Goal: Task Accomplishment & Management: Use online tool/utility

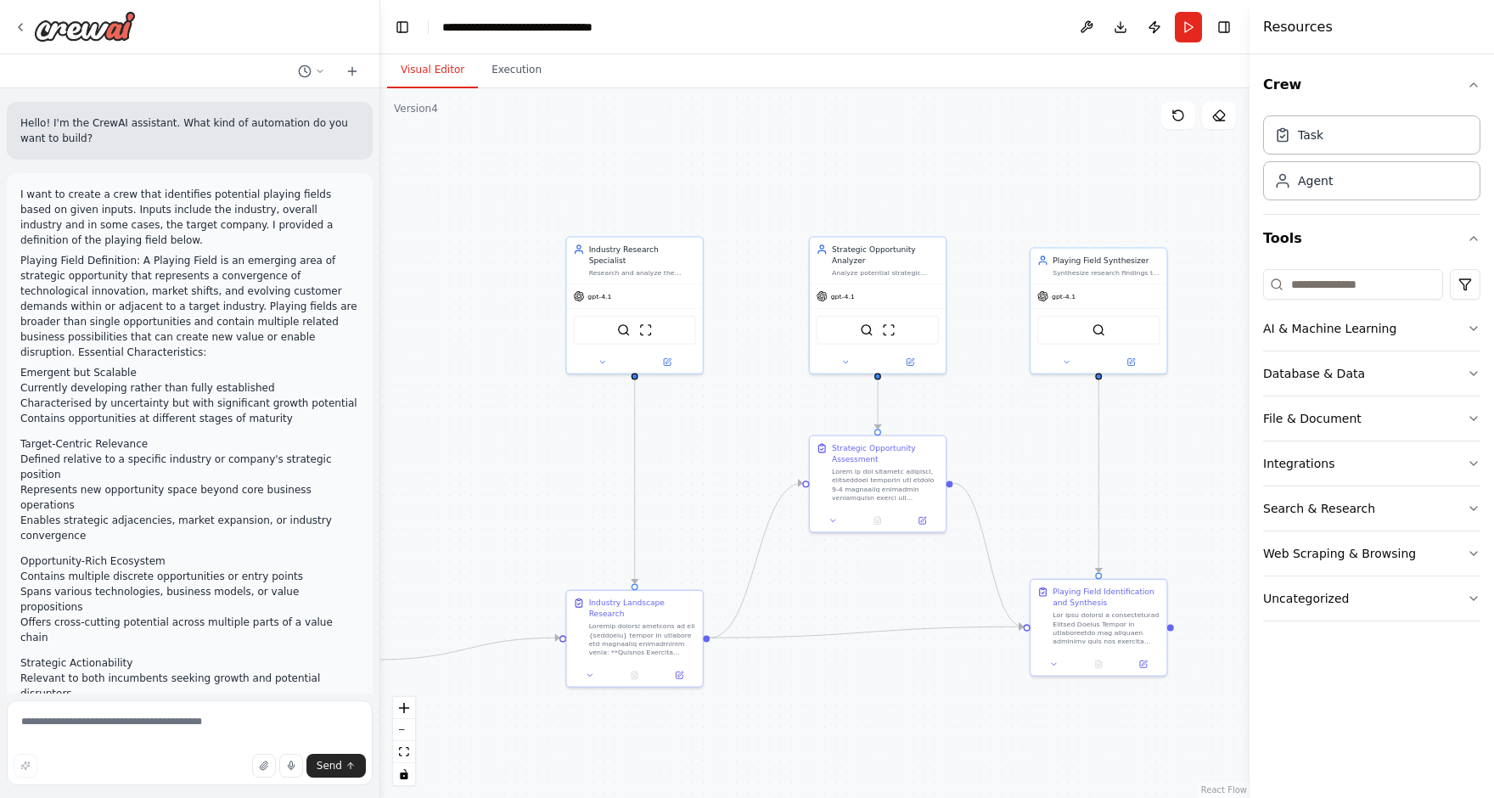
scroll to position [7918, 0]
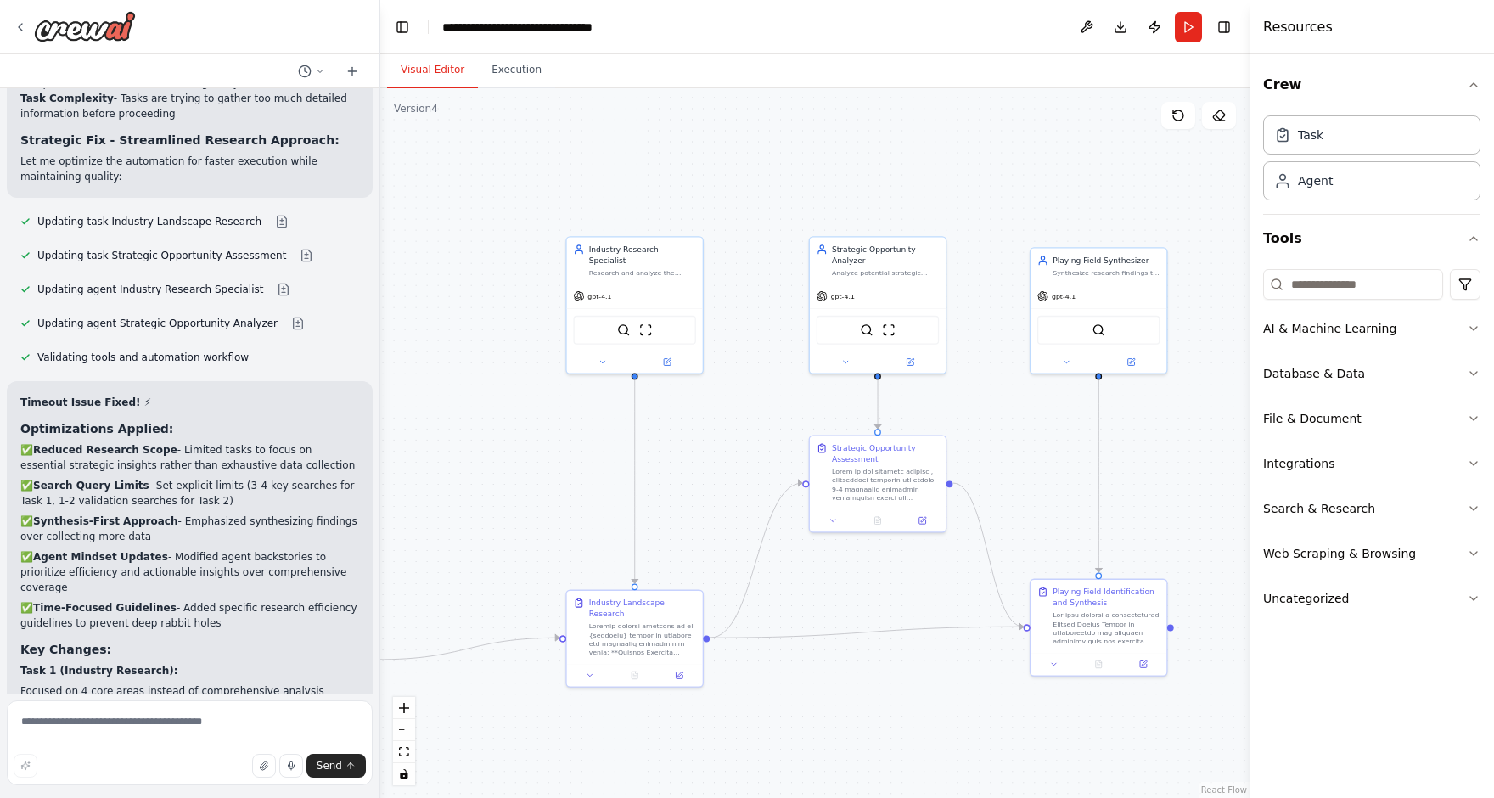
click at [829, 167] on div ".deletable-edge-delete-btn { width: 20px; height: 20px; border: 0px solid #ffff…" at bounding box center [815, 443] width 870 height 710
click at [38, 20] on img at bounding box center [85, 26] width 102 height 31
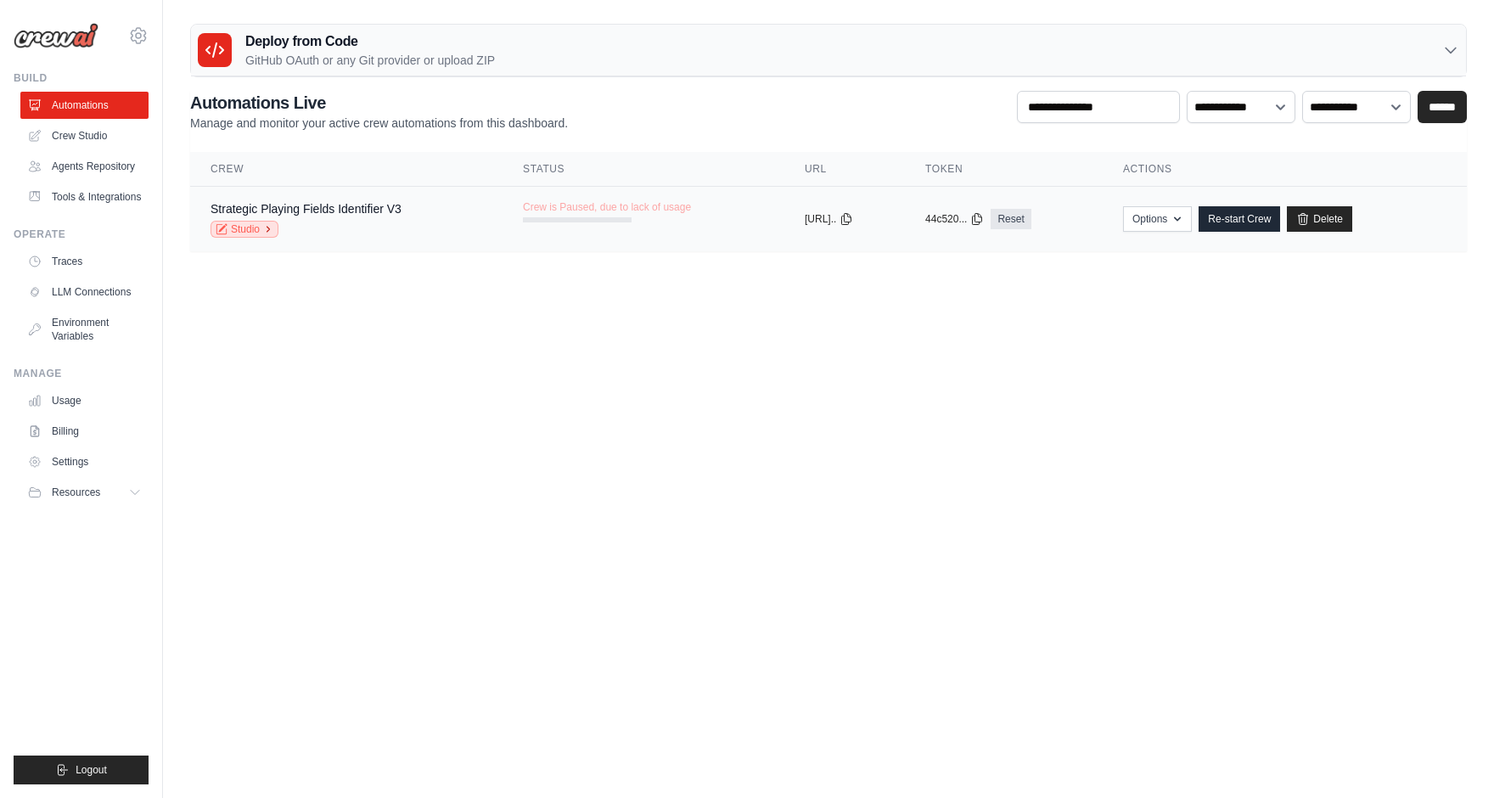
click at [254, 229] on link "Studio" at bounding box center [245, 229] width 68 height 17
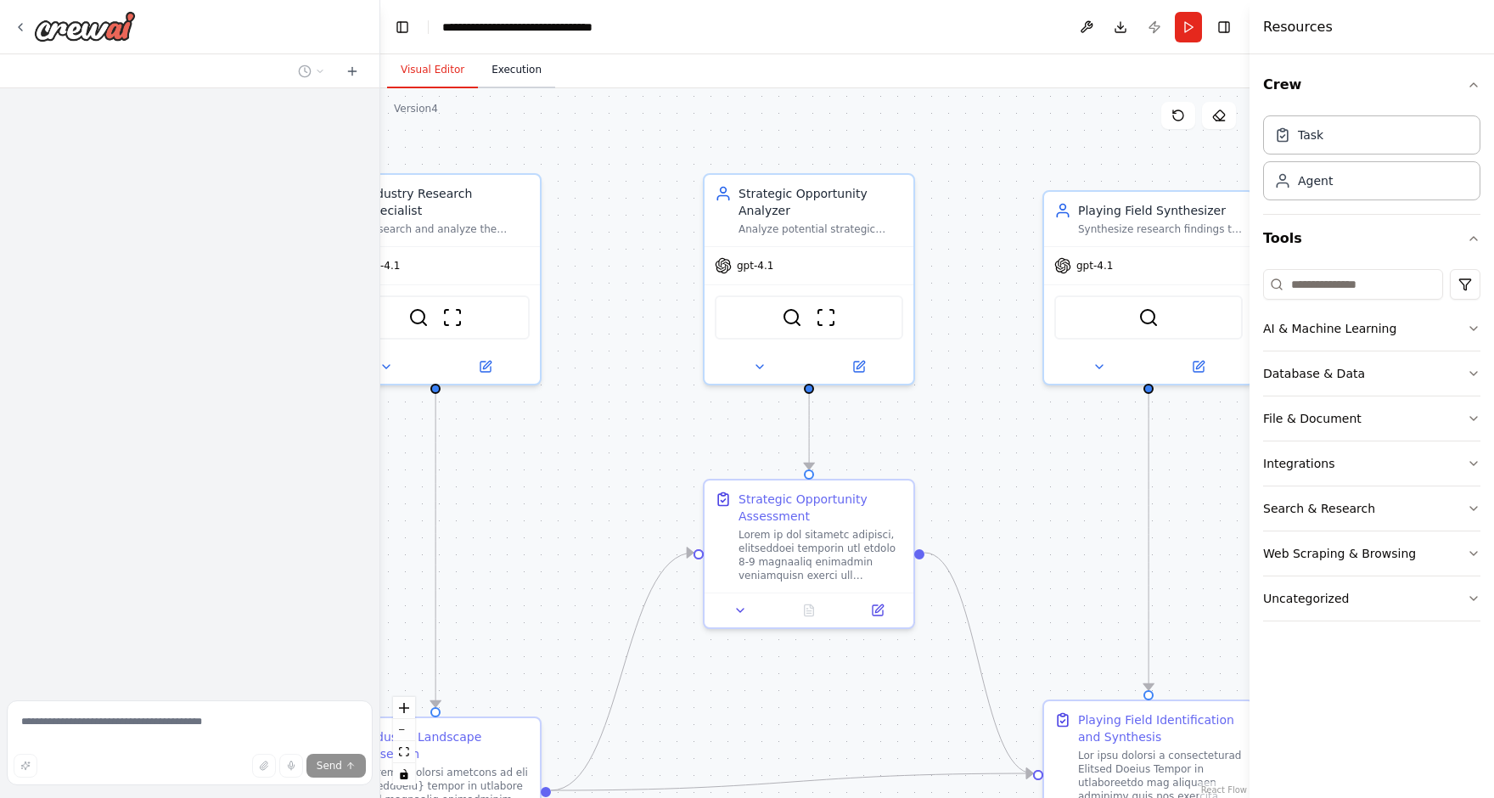
click at [523, 71] on button "Execution" at bounding box center [516, 71] width 77 height 36
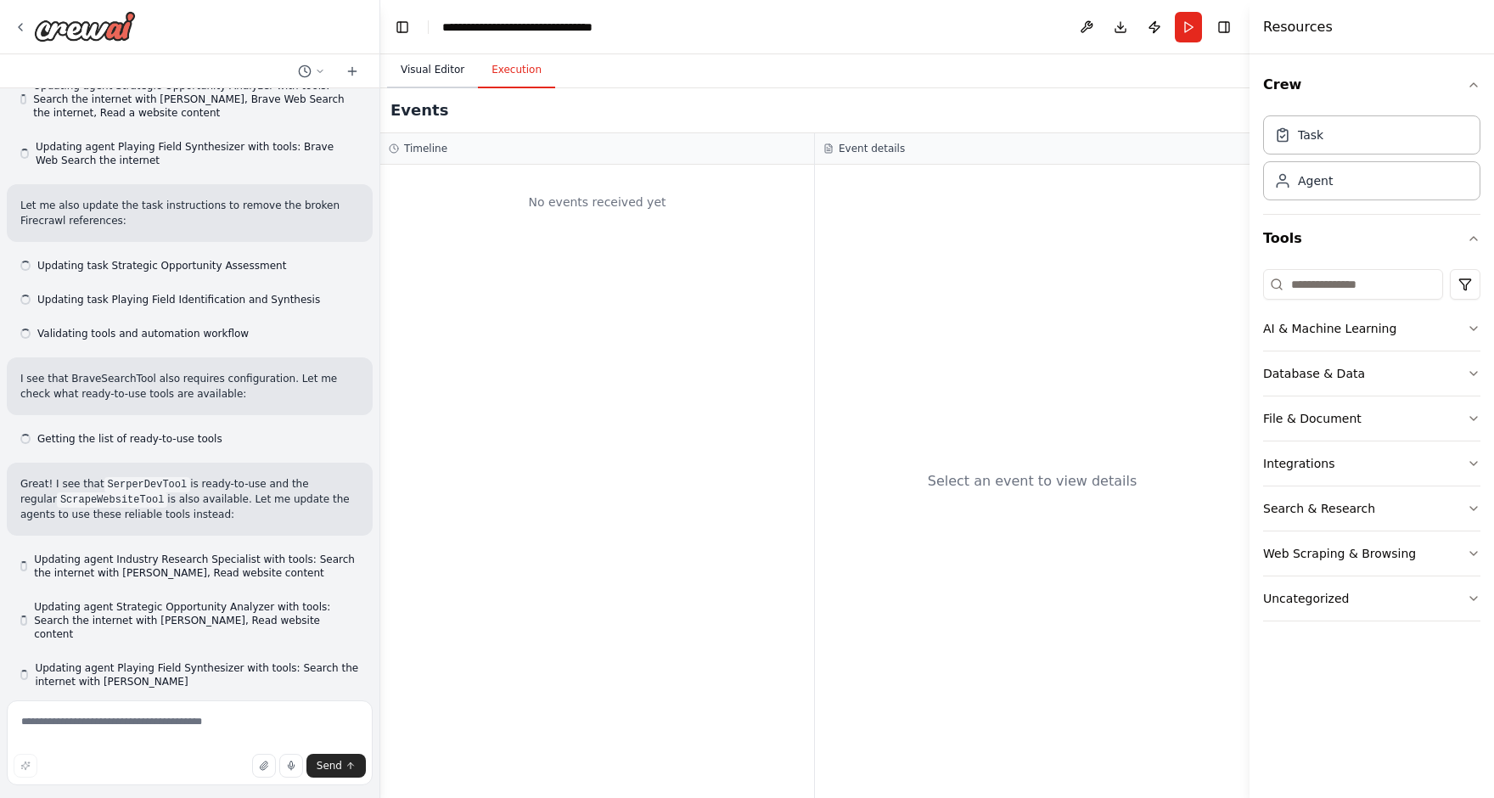
scroll to position [7912, 0]
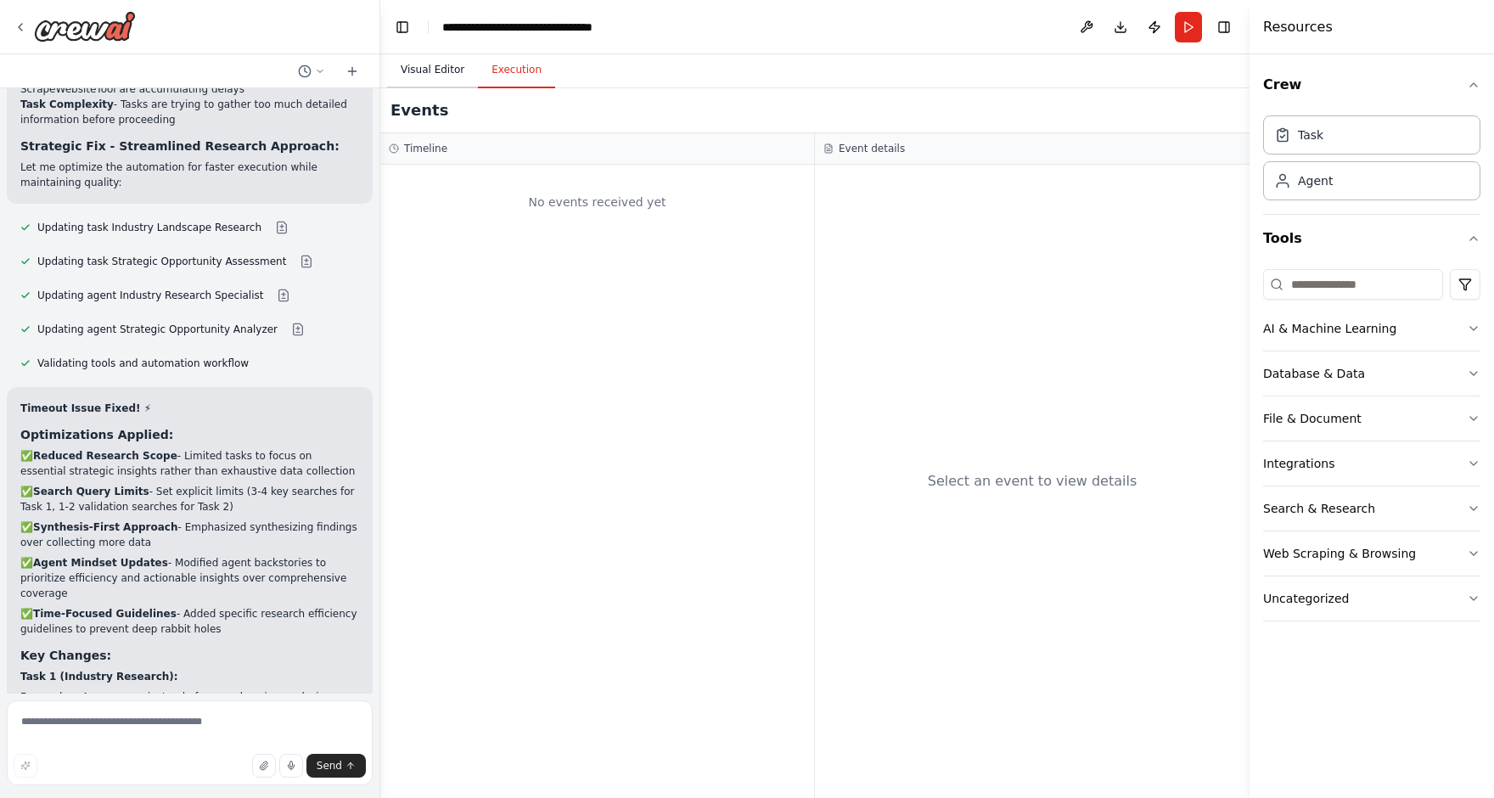
click at [439, 71] on button "Visual Editor" at bounding box center [432, 71] width 91 height 36
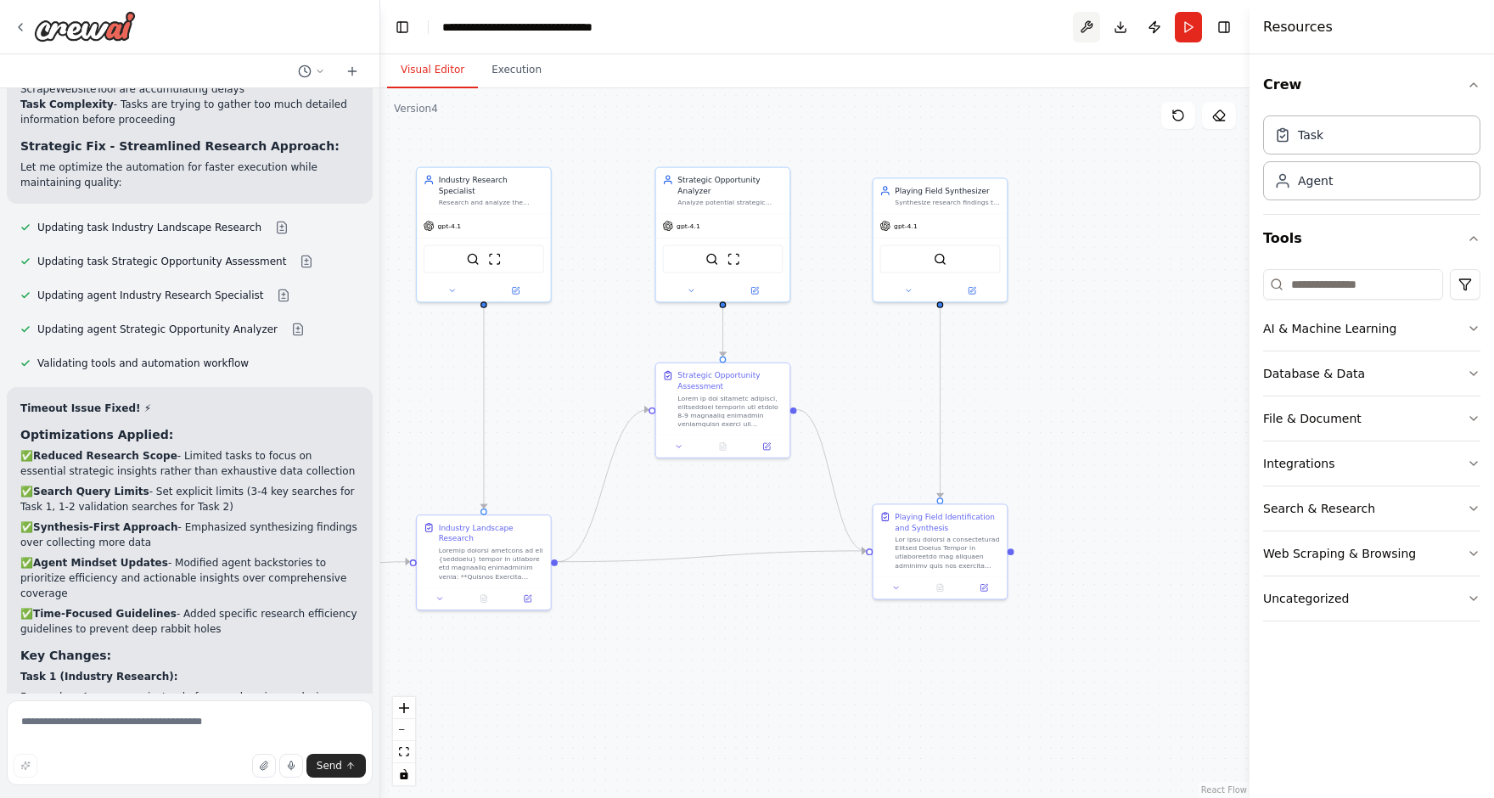
click at [1082, 29] on button at bounding box center [1086, 27] width 27 height 31
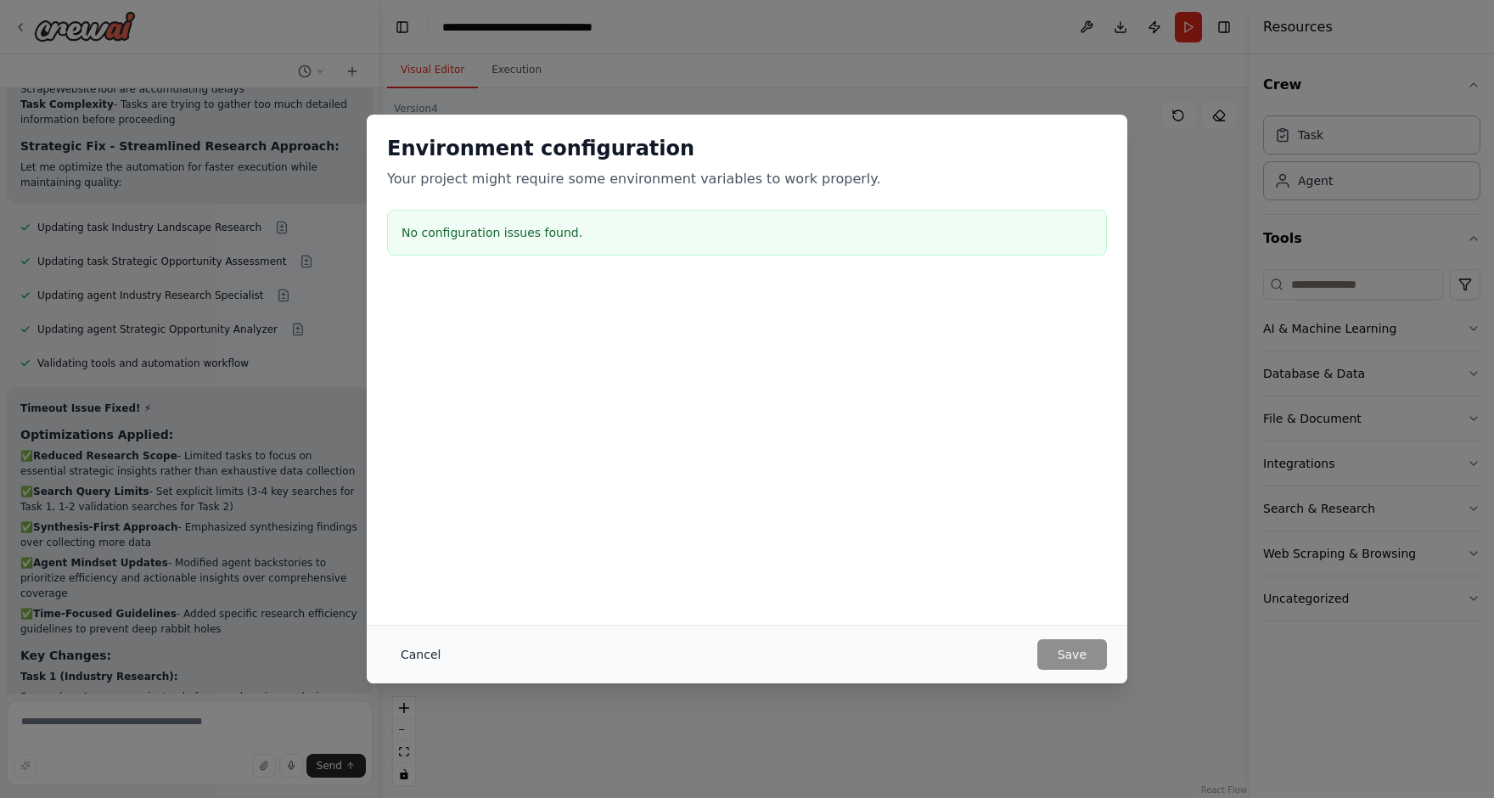
click at [427, 651] on button "Cancel" at bounding box center [420, 654] width 67 height 31
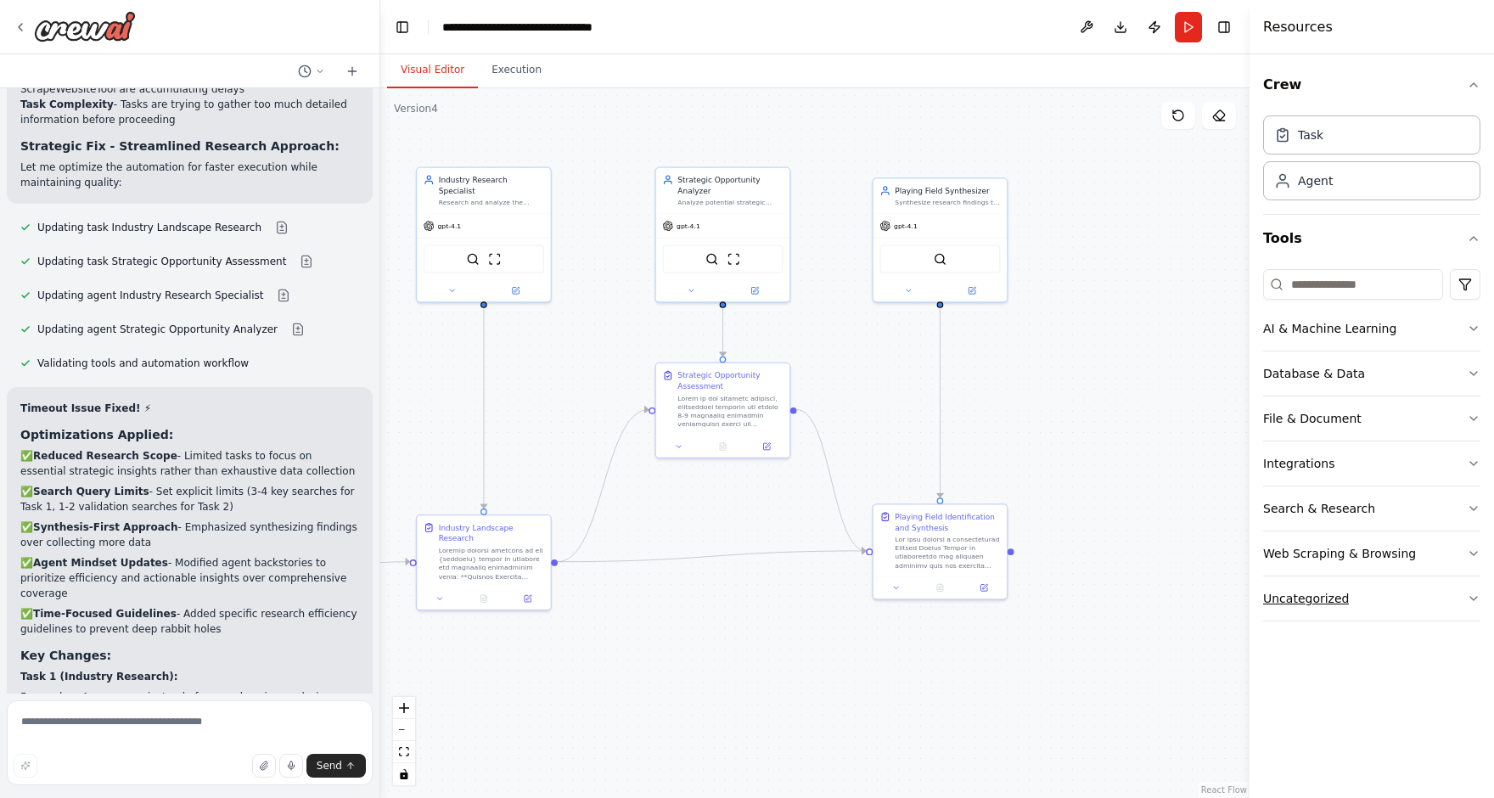
click at [1369, 607] on button "Uncategorized" at bounding box center [1371, 599] width 217 height 44
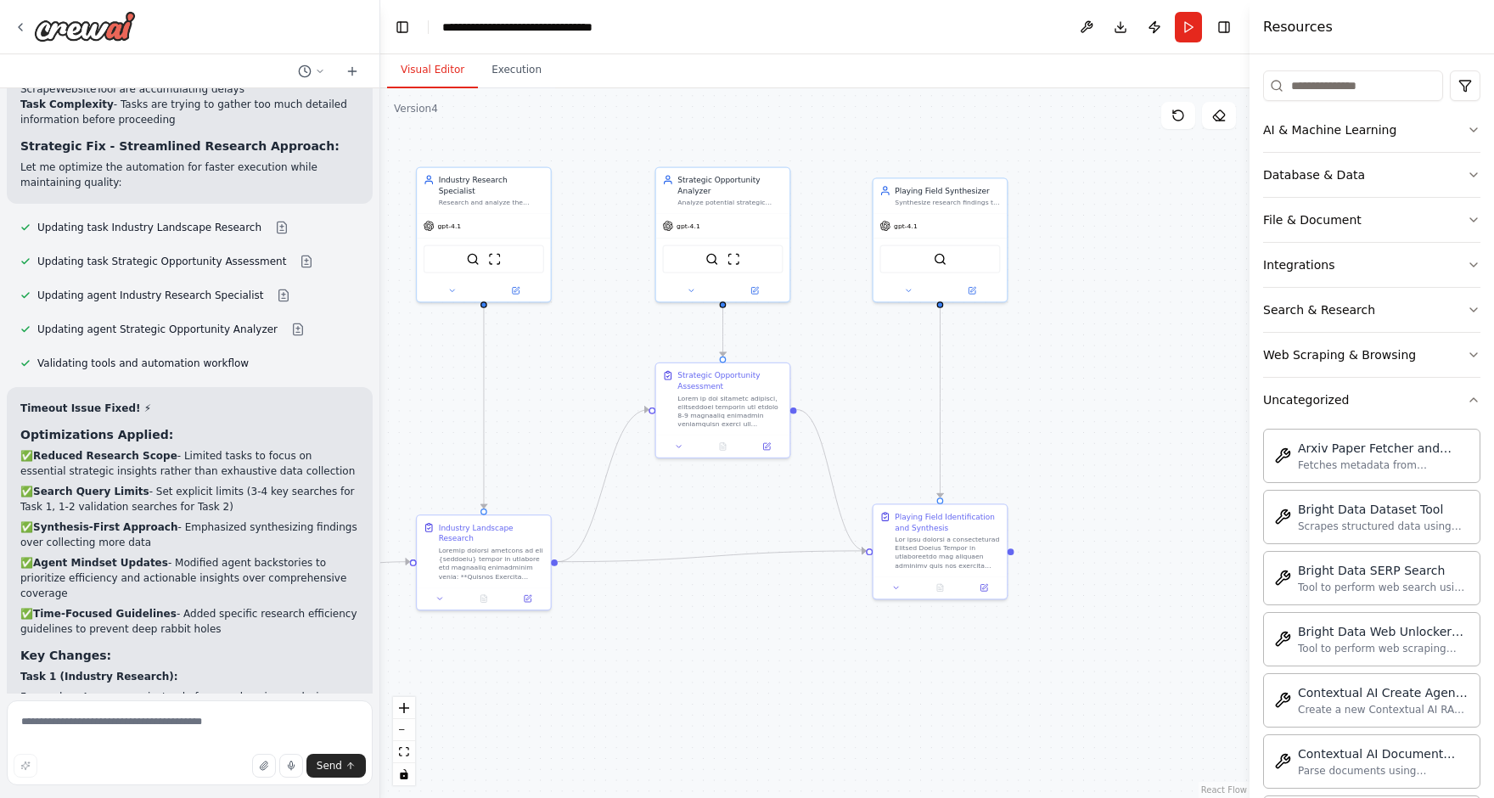
scroll to position [234, 0]
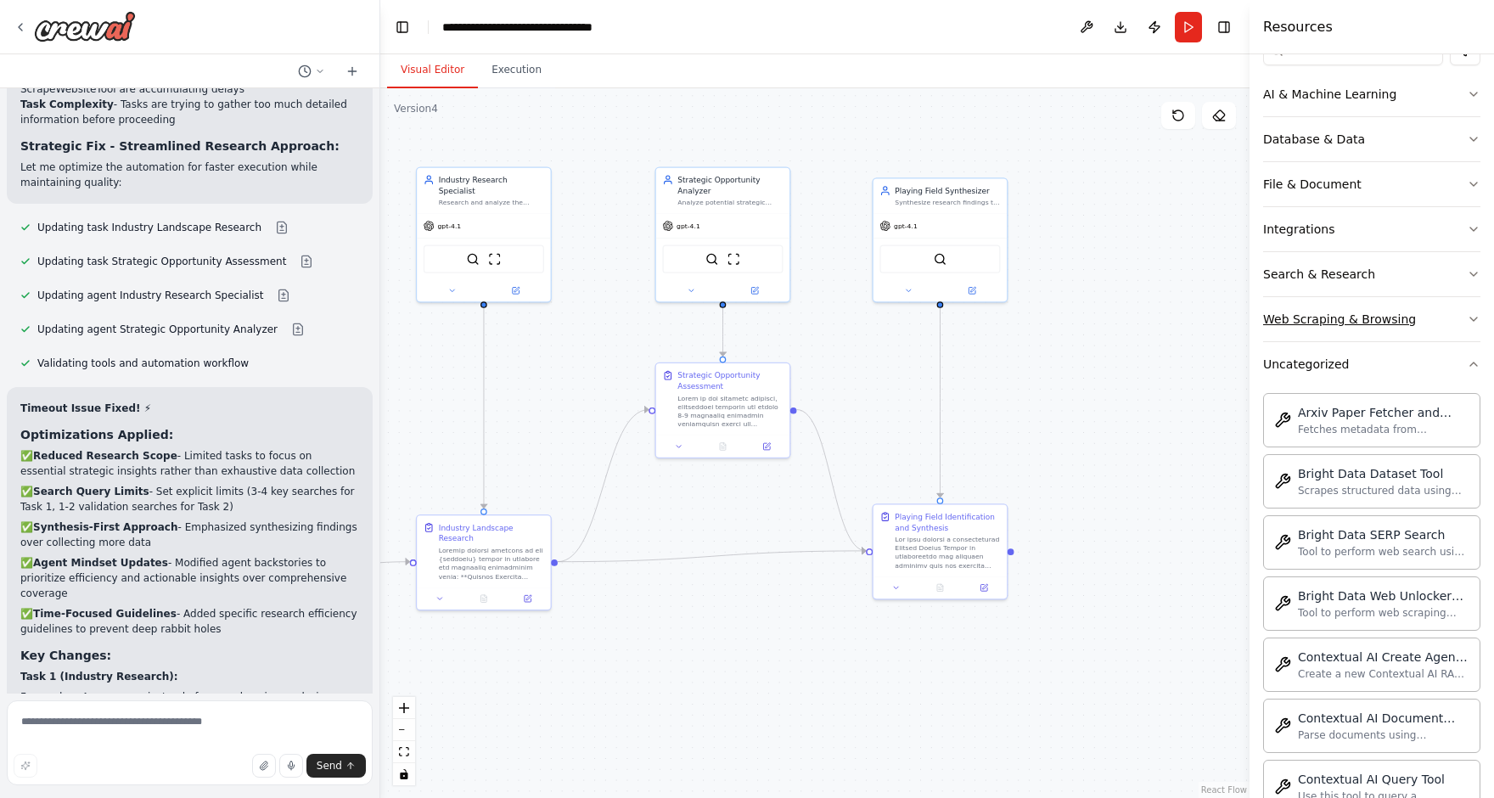
click at [1345, 312] on div "Web Scraping & Browsing" at bounding box center [1339, 319] width 153 height 17
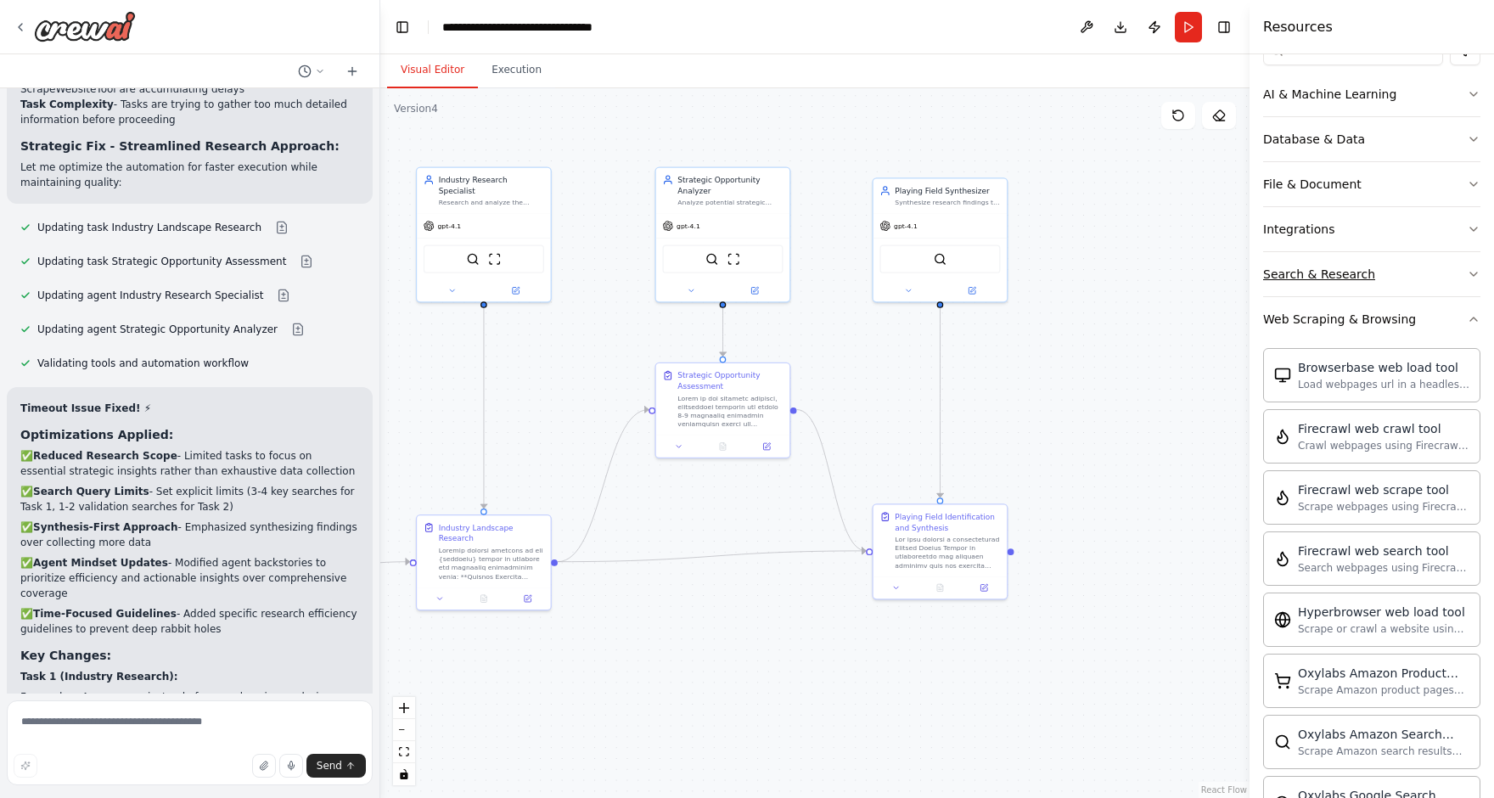
click at [1337, 286] on button "Search & Research" at bounding box center [1371, 274] width 217 height 44
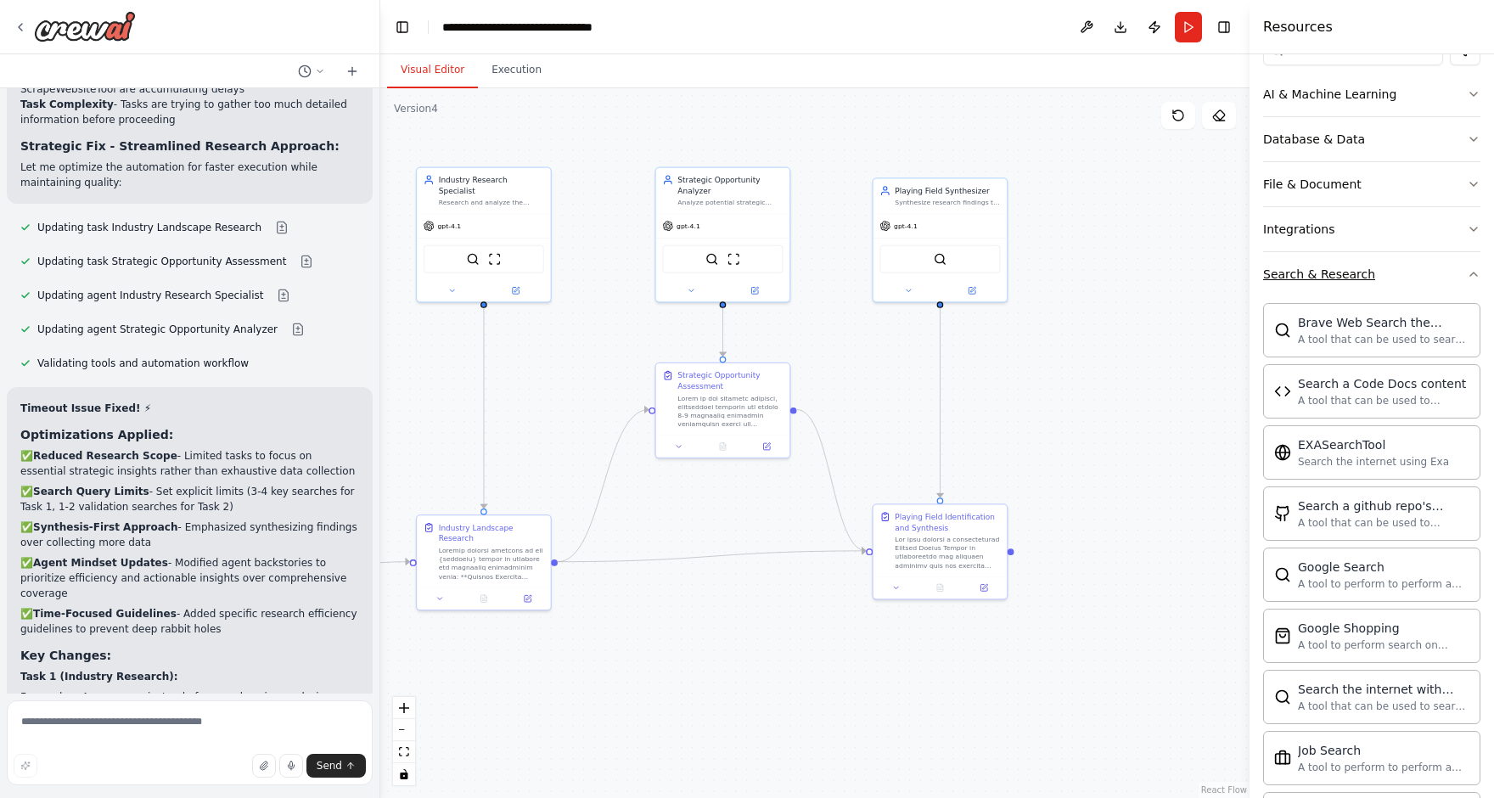
click at [1328, 273] on div "Search & Research" at bounding box center [1319, 274] width 112 height 17
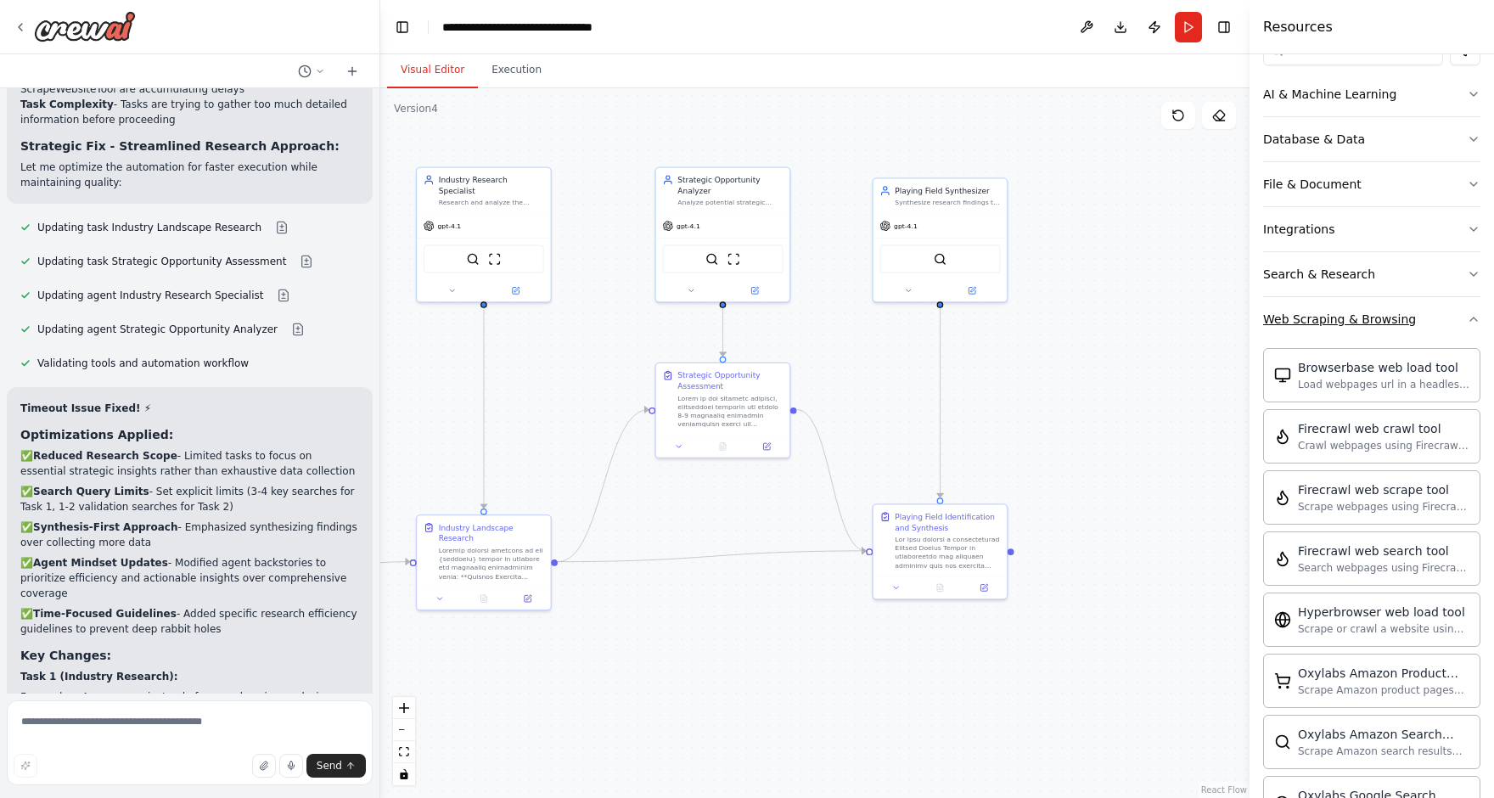
click at [1329, 308] on button "Web Scraping & Browsing" at bounding box center [1371, 319] width 217 height 44
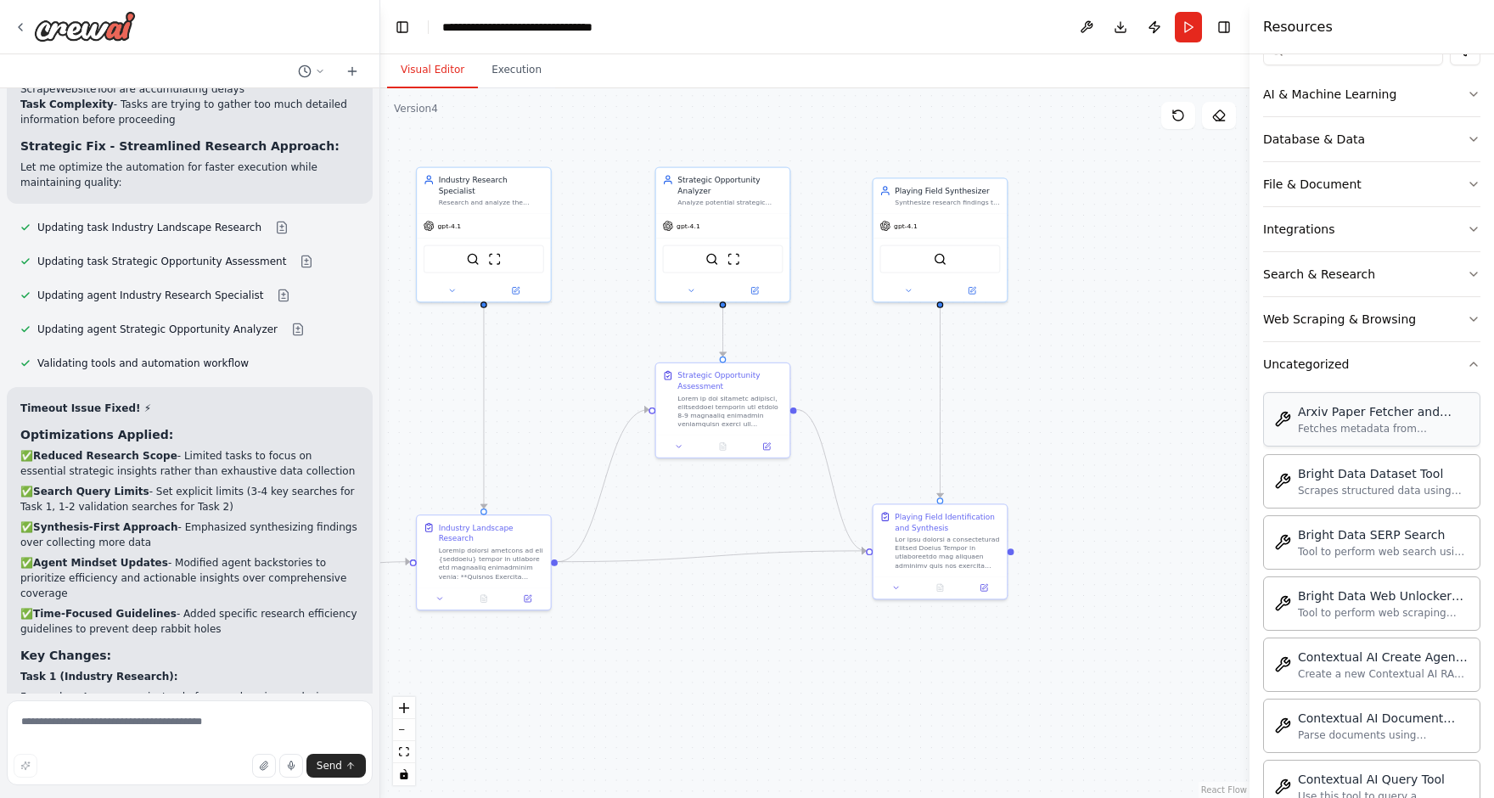
click at [1327, 403] on div "Arxiv Paper Fetcher and Downloader" at bounding box center [1384, 411] width 172 height 17
click at [908, 288] on icon at bounding box center [908, 289] width 4 height 3
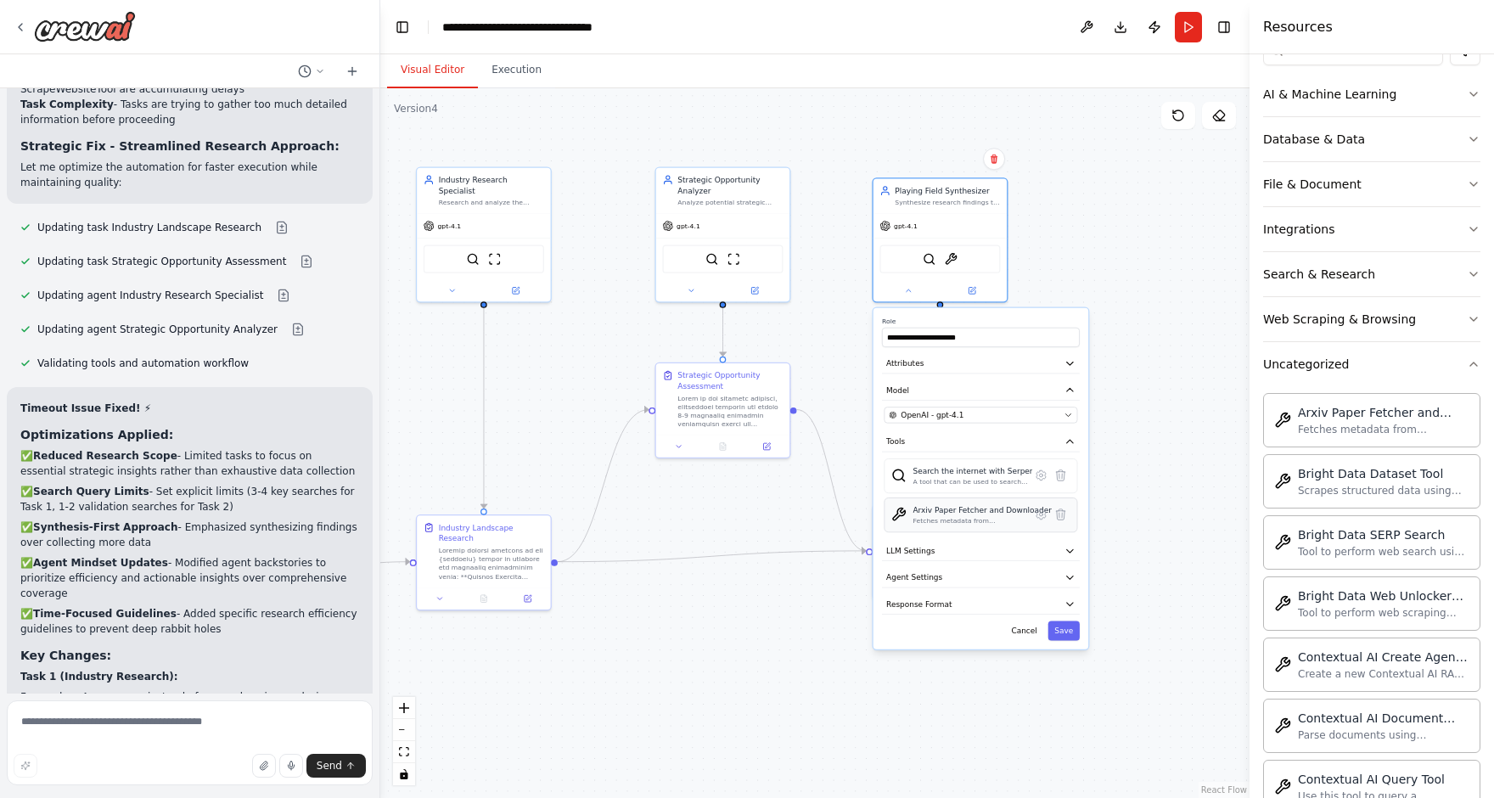
click at [994, 521] on div "Fetches metadata from Arxiv based on a search query and optionally downloads PD…" at bounding box center [982, 521] width 139 height 8
click at [1044, 514] on icon at bounding box center [1041, 514] width 9 height 10
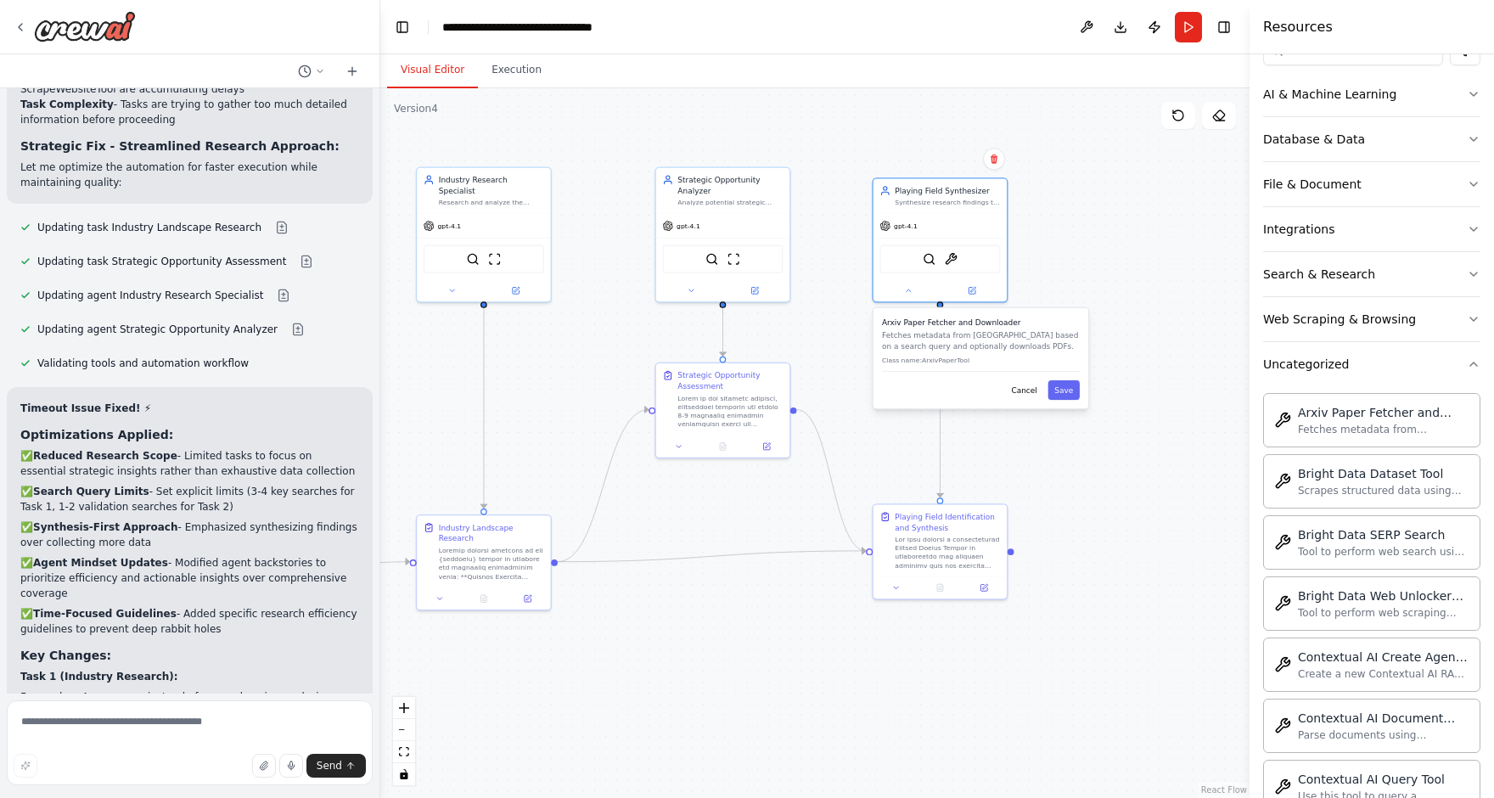
click at [952, 356] on p "Class name: ArxivPaperTool" at bounding box center [981, 360] width 198 height 8
click at [1023, 386] on button "Cancel" at bounding box center [1024, 390] width 39 height 20
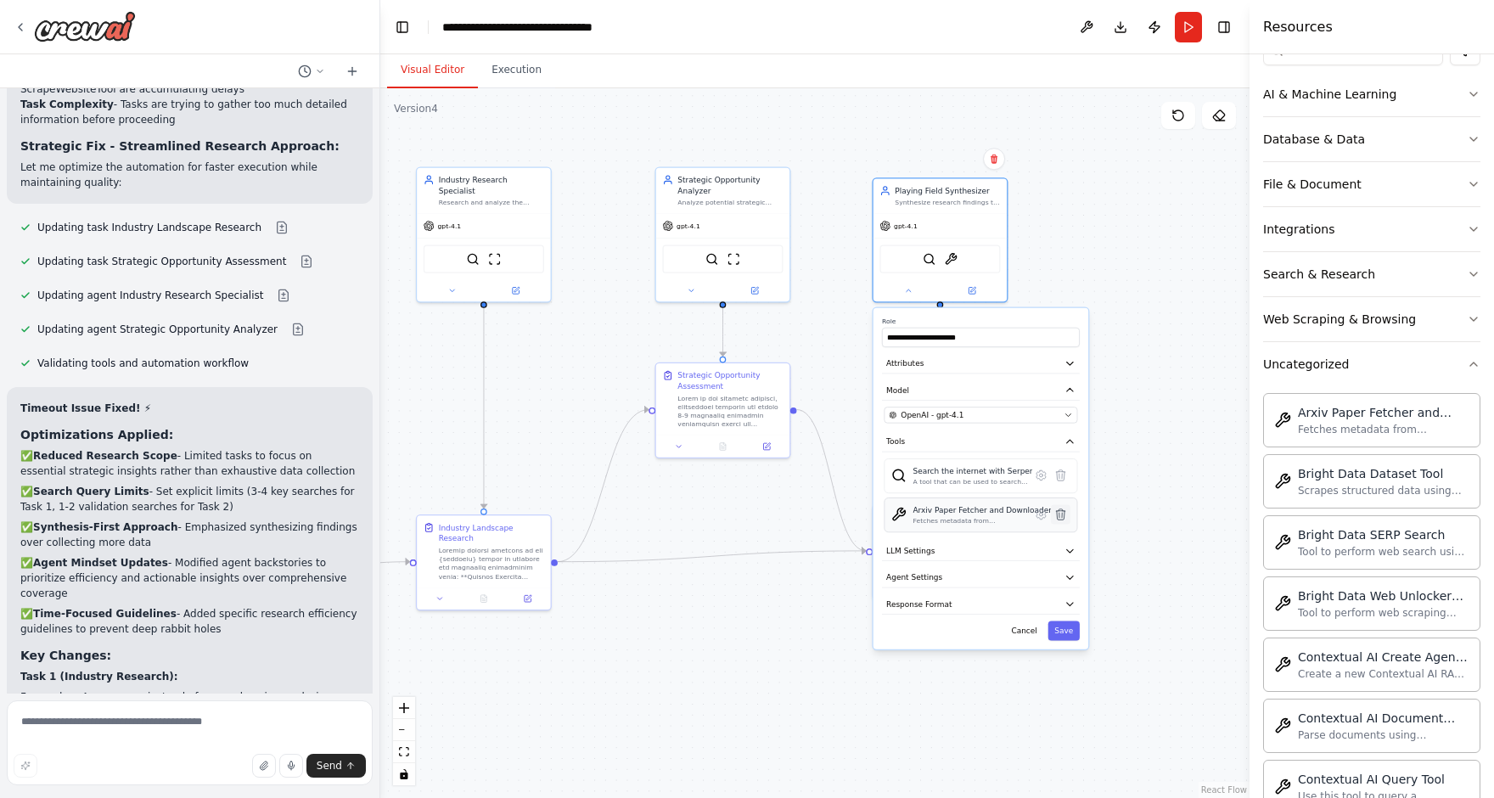
click at [1061, 515] on icon at bounding box center [1060, 514] width 9 height 10
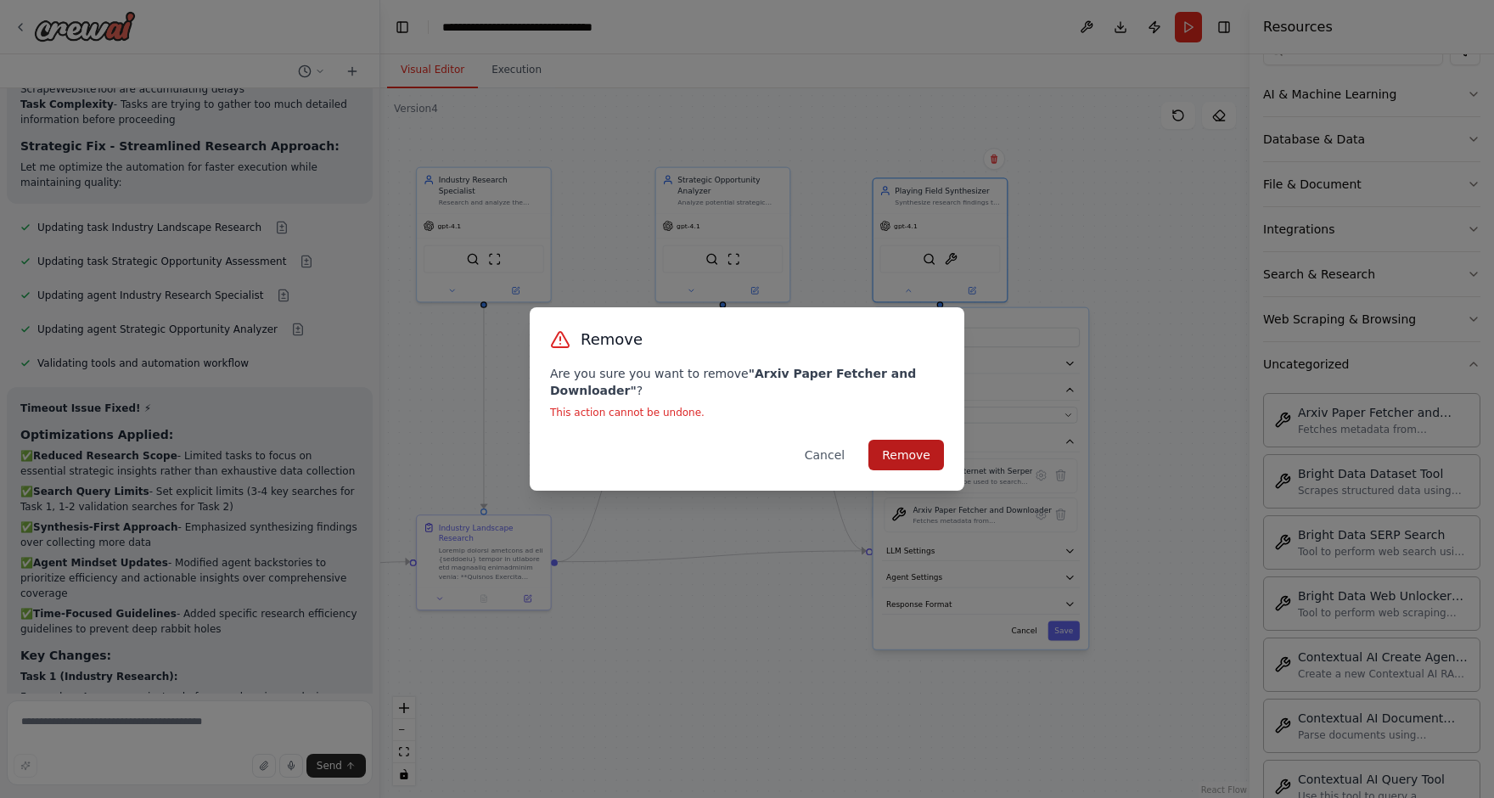
click at [909, 451] on button "Remove" at bounding box center [907, 455] width 76 height 31
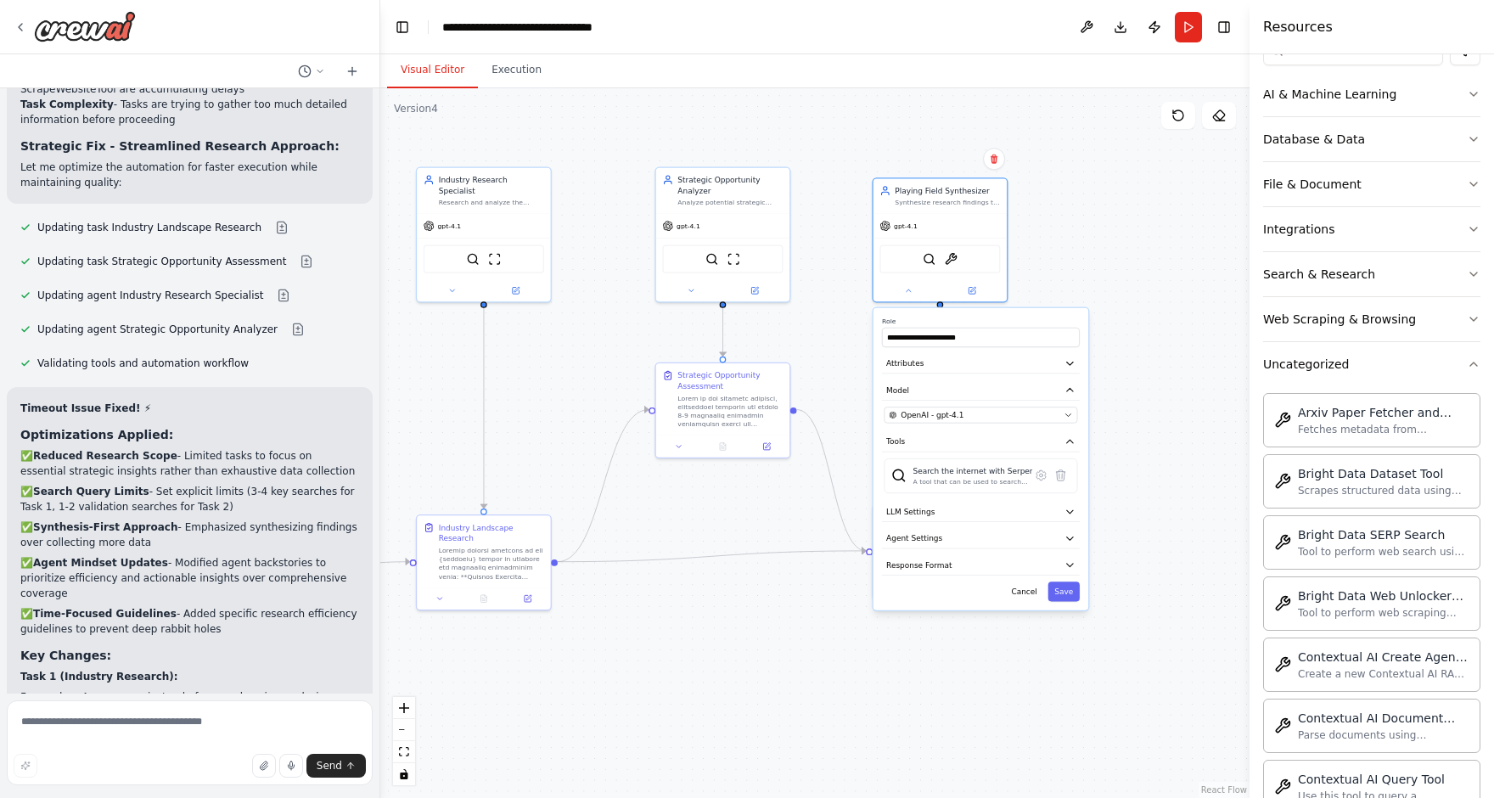
click at [1165, 526] on div ".deletable-edge-delete-btn { width: 20px; height: 20px; border: 0px solid #ffff…" at bounding box center [815, 443] width 870 height 710
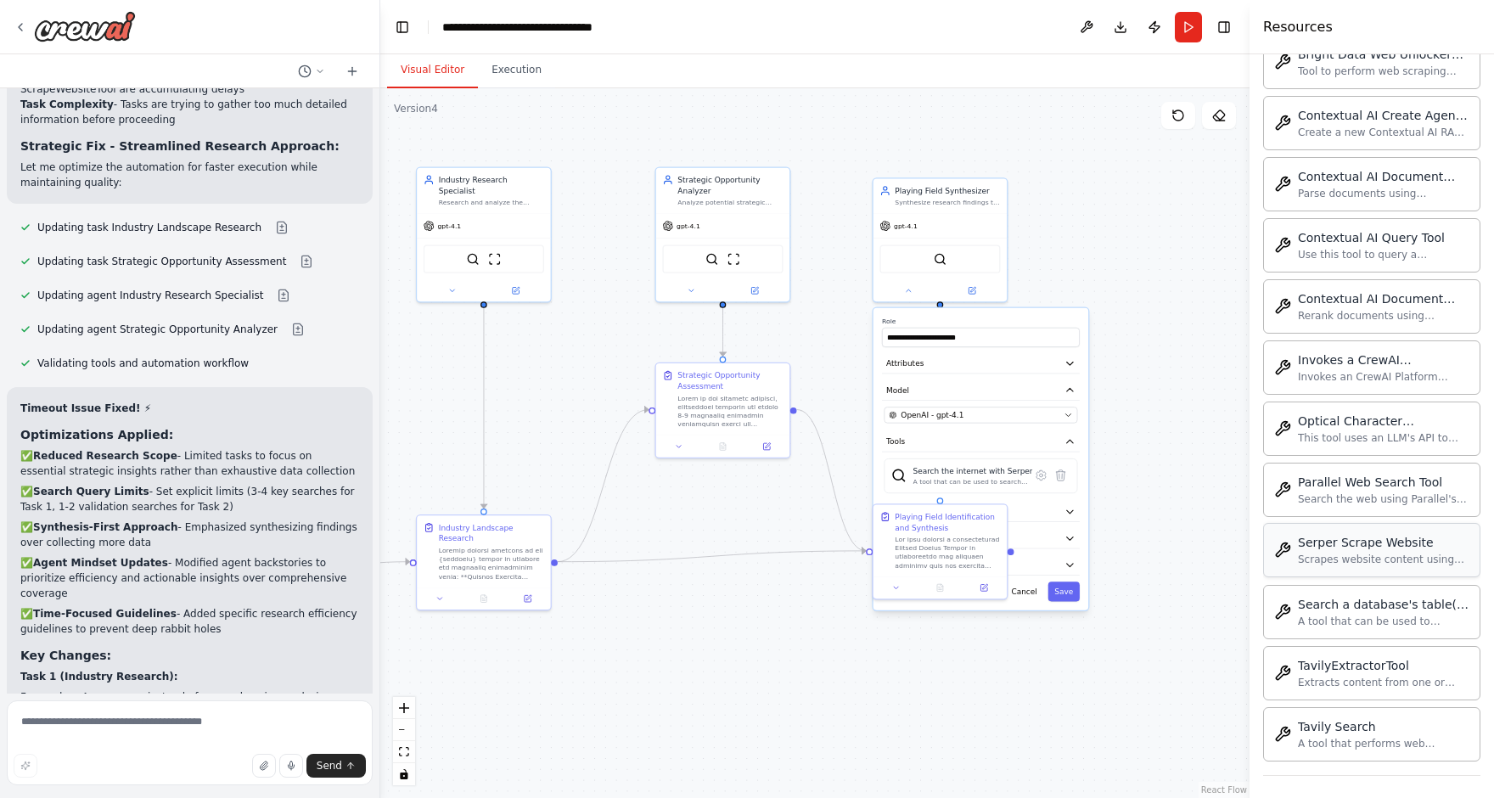
scroll to position [0, 0]
click at [1201, 576] on div ".deletable-edge-delete-btn { width: 20px; height: 20px; border: 0px solid #ffff…" at bounding box center [815, 443] width 870 height 710
click at [1027, 590] on button "Cancel" at bounding box center [1024, 592] width 39 height 20
click at [1130, 513] on div ".deletable-edge-delete-btn { width: 20px; height: 20px; border: 0px solid #ffff…" at bounding box center [815, 443] width 870 height 710
click at [1042, 400] on div ".deletable-edge-delete-btn { width: 20px; height: 20px; border: 0px solid #ffff…" at bounding box center [815, 443] width 870 height 710
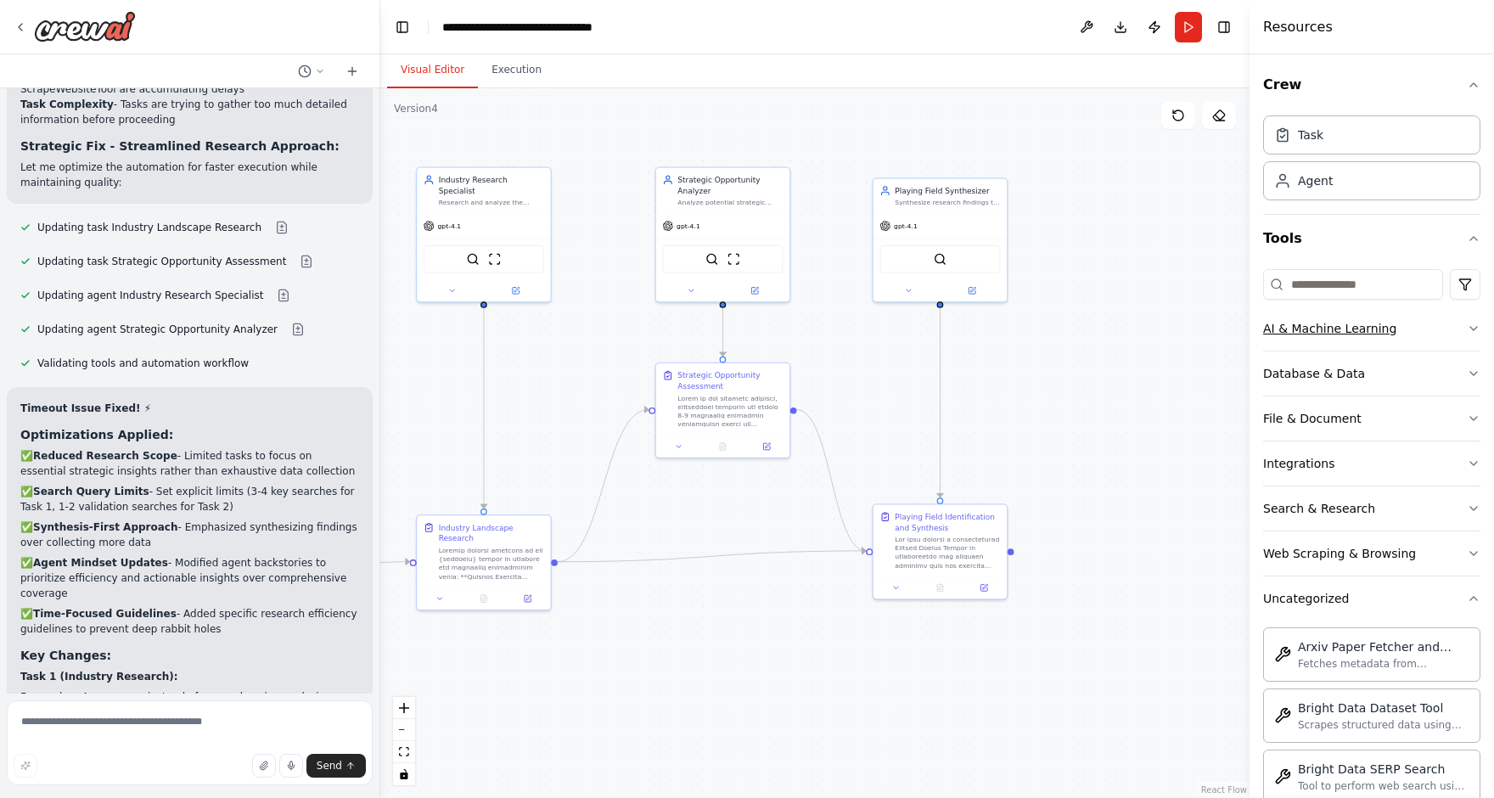
click at [1338, 329] on div "AI & Machine Learning" at bounding box center [1329, 328] width 133 height 17
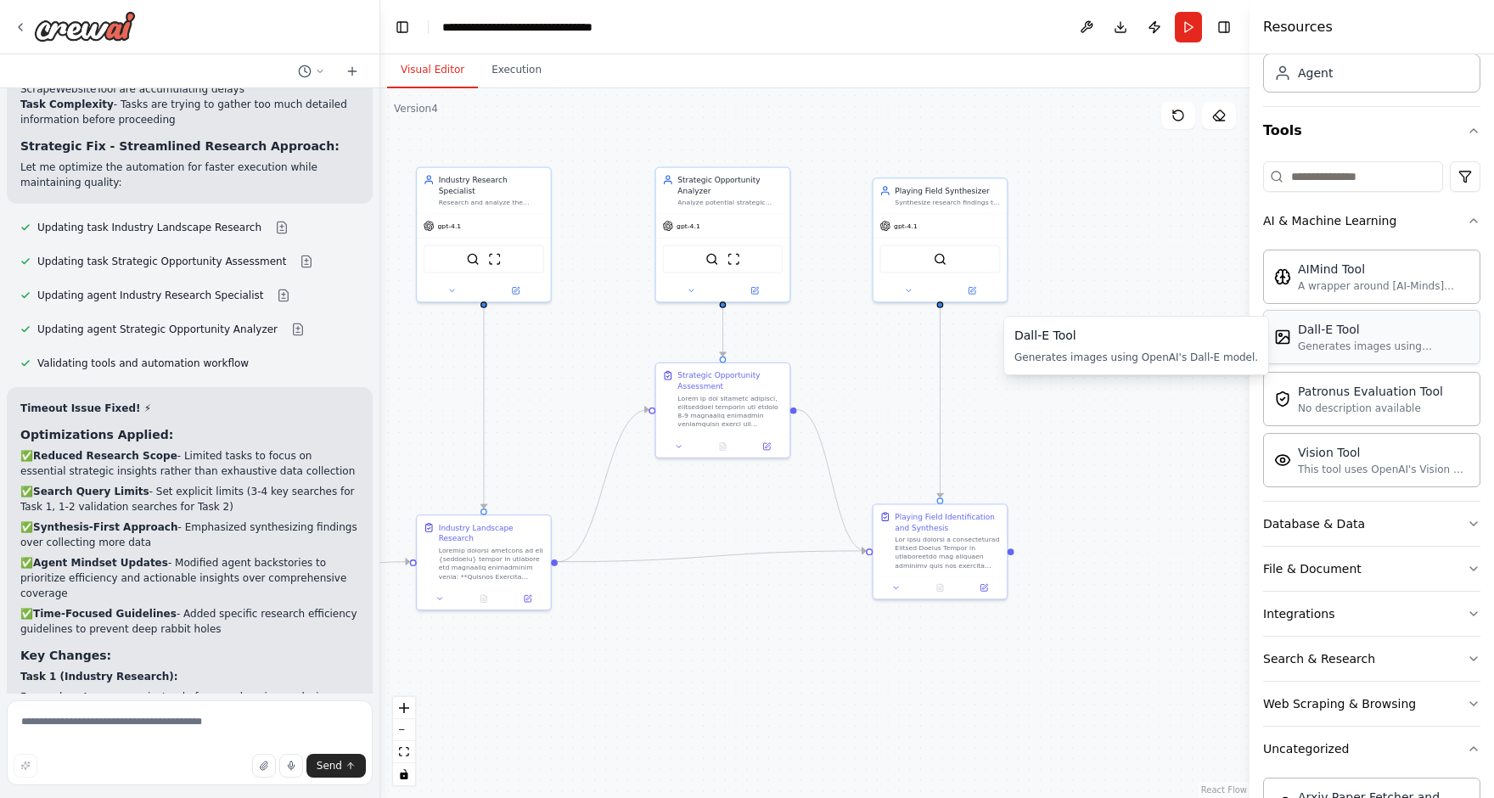
scroll to position [129, 0]
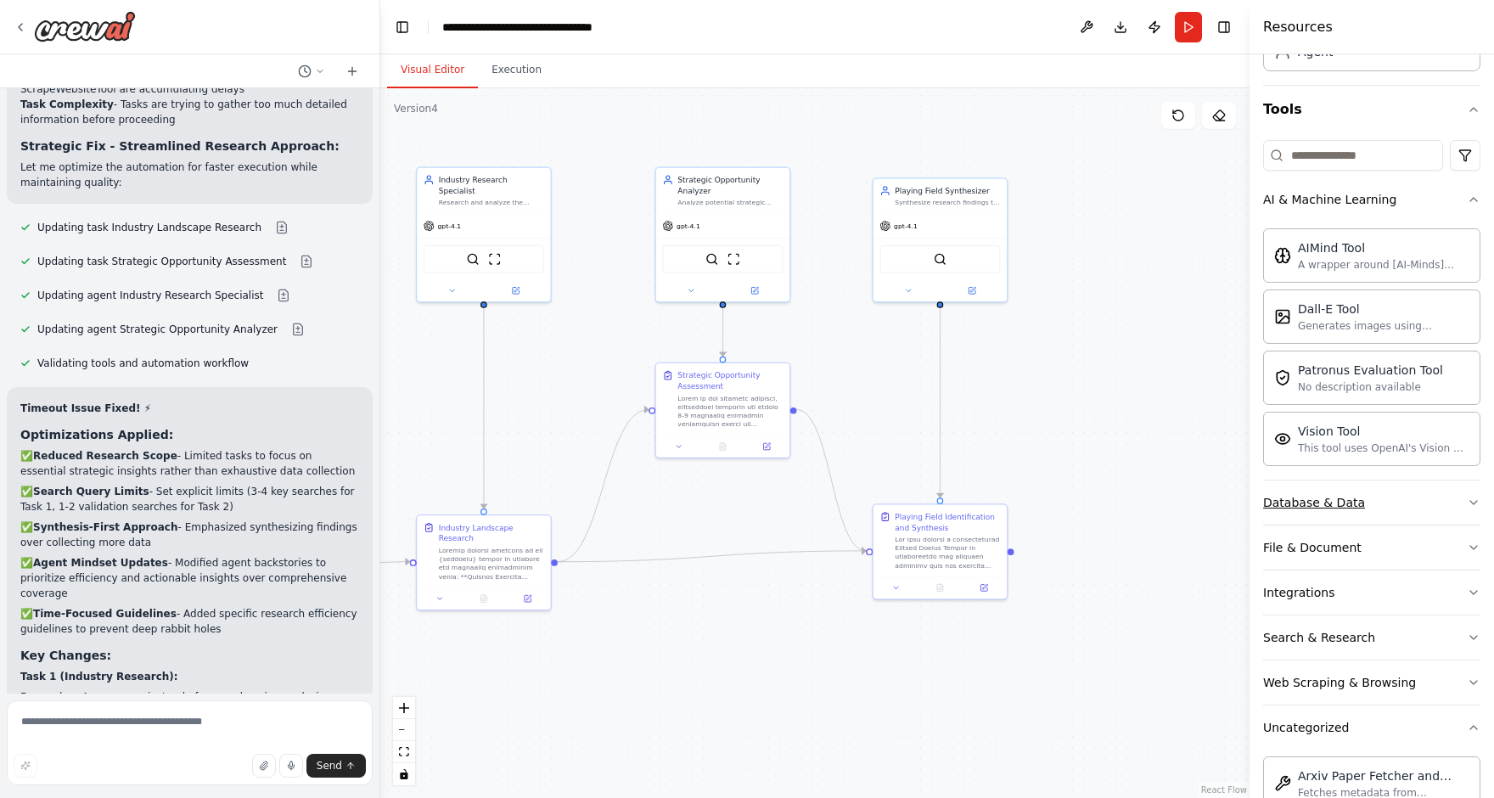
click at [1322, 494] on div "Database & Data" at bounding box center [1314, 502] width 102 height 17
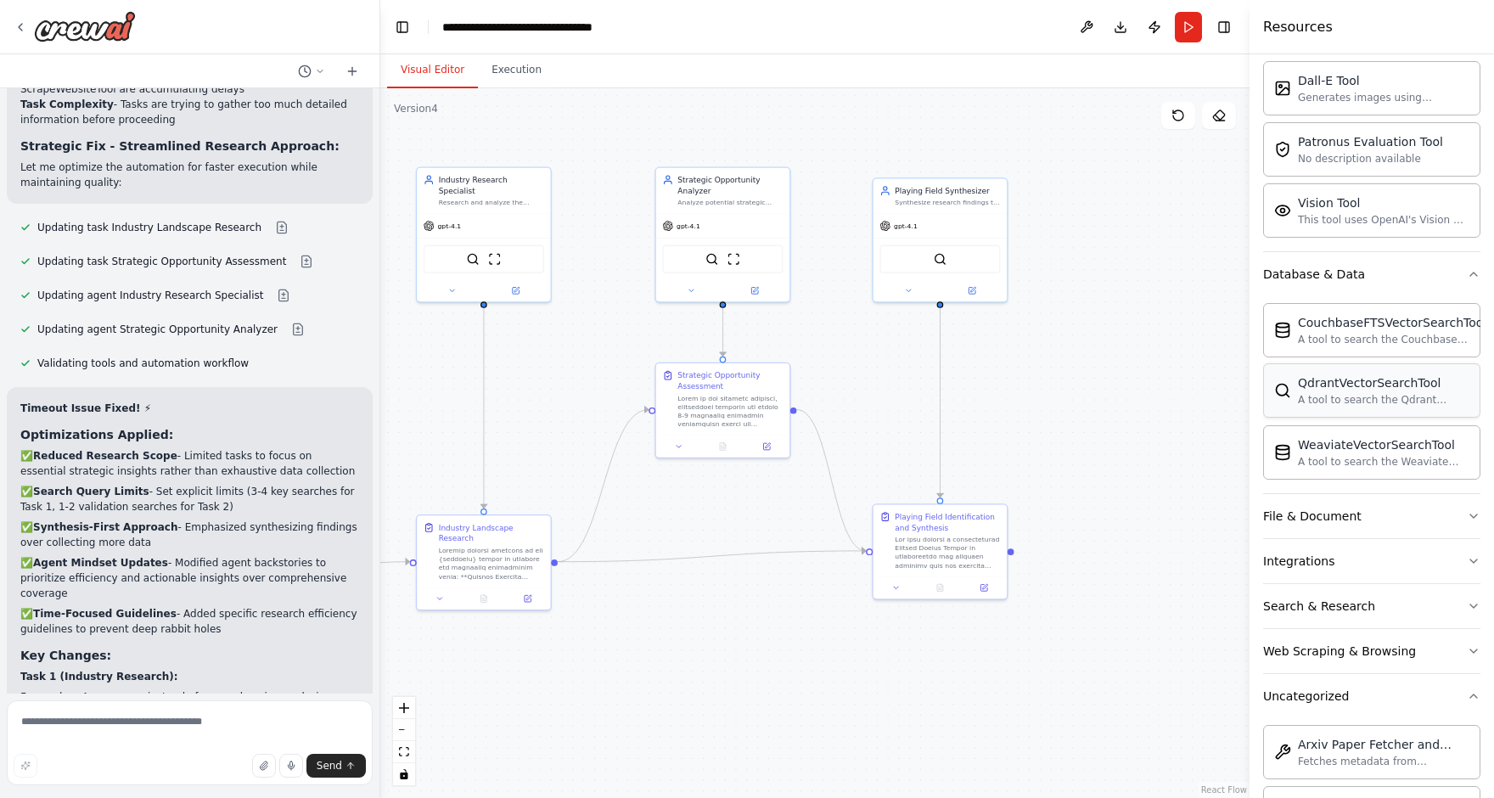
scroll to position [364, 0]
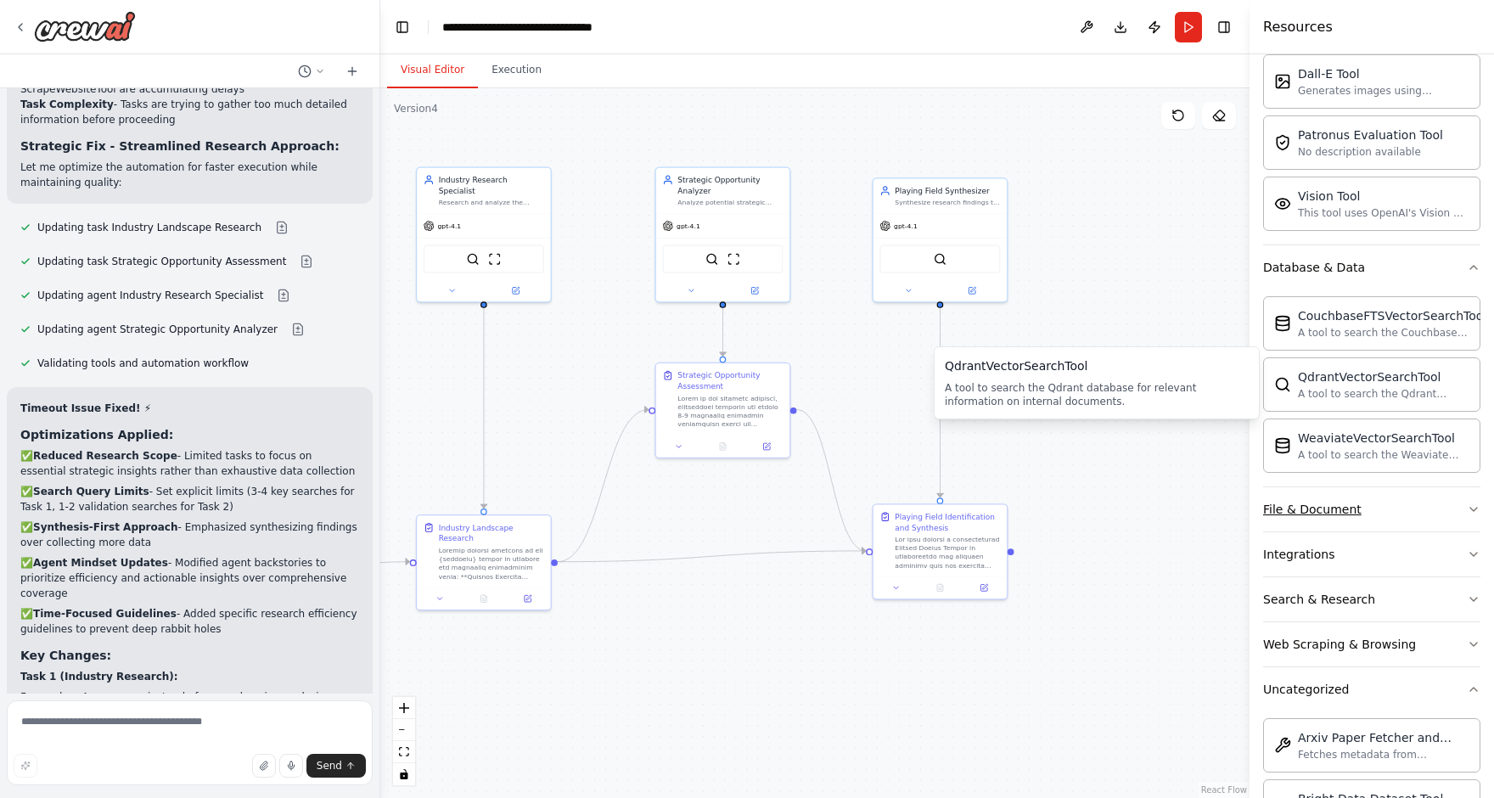
click at [1315, 505] on div "File & Document" at bounding box center [1312, 509] width 98 height 17
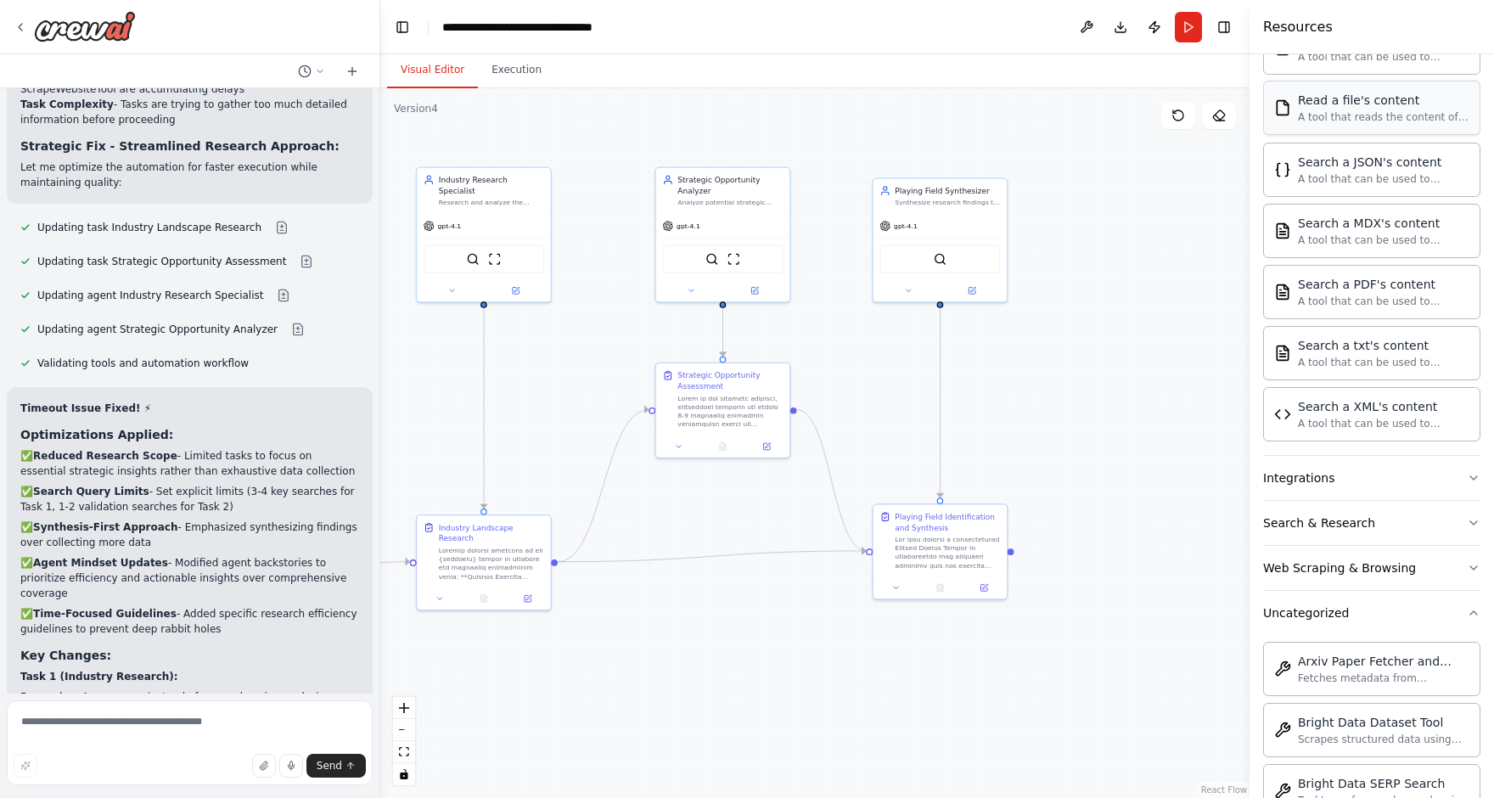
scroll to position [952, 0]
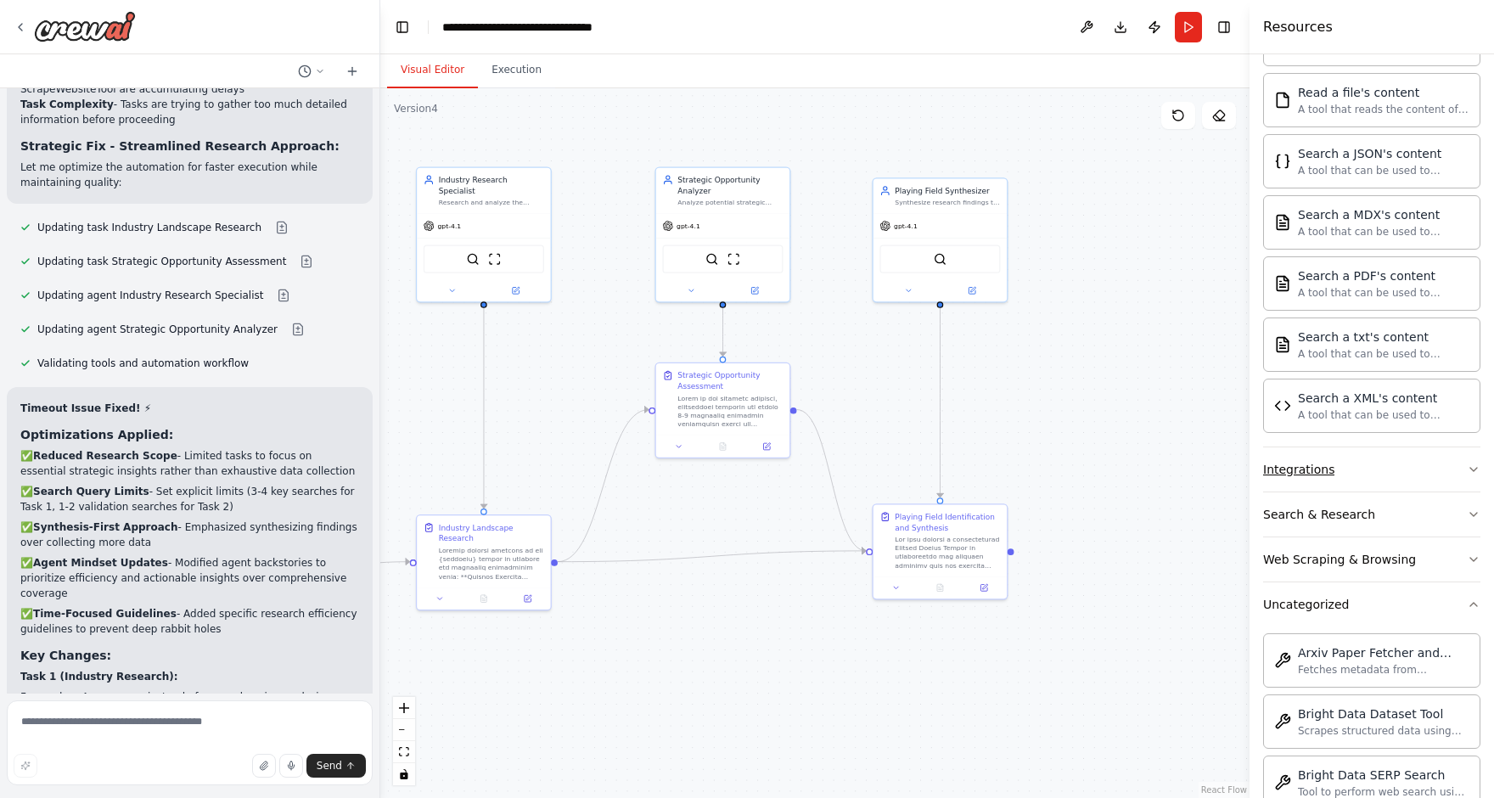
click at [1322, 465] on div "Integrations" at bounding box center [1298, 469] width 71 height 17
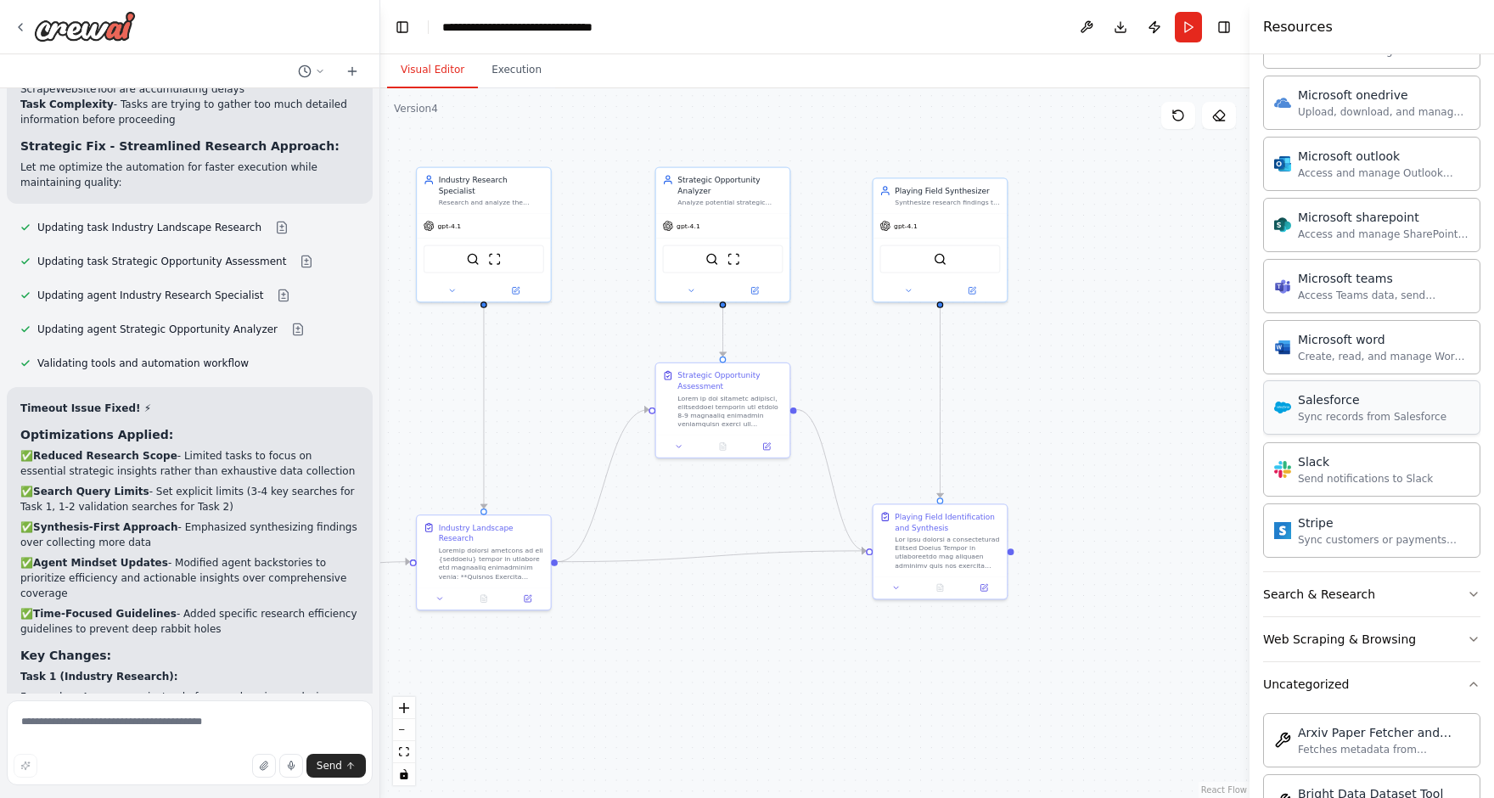
scroll to position [1961, 0]
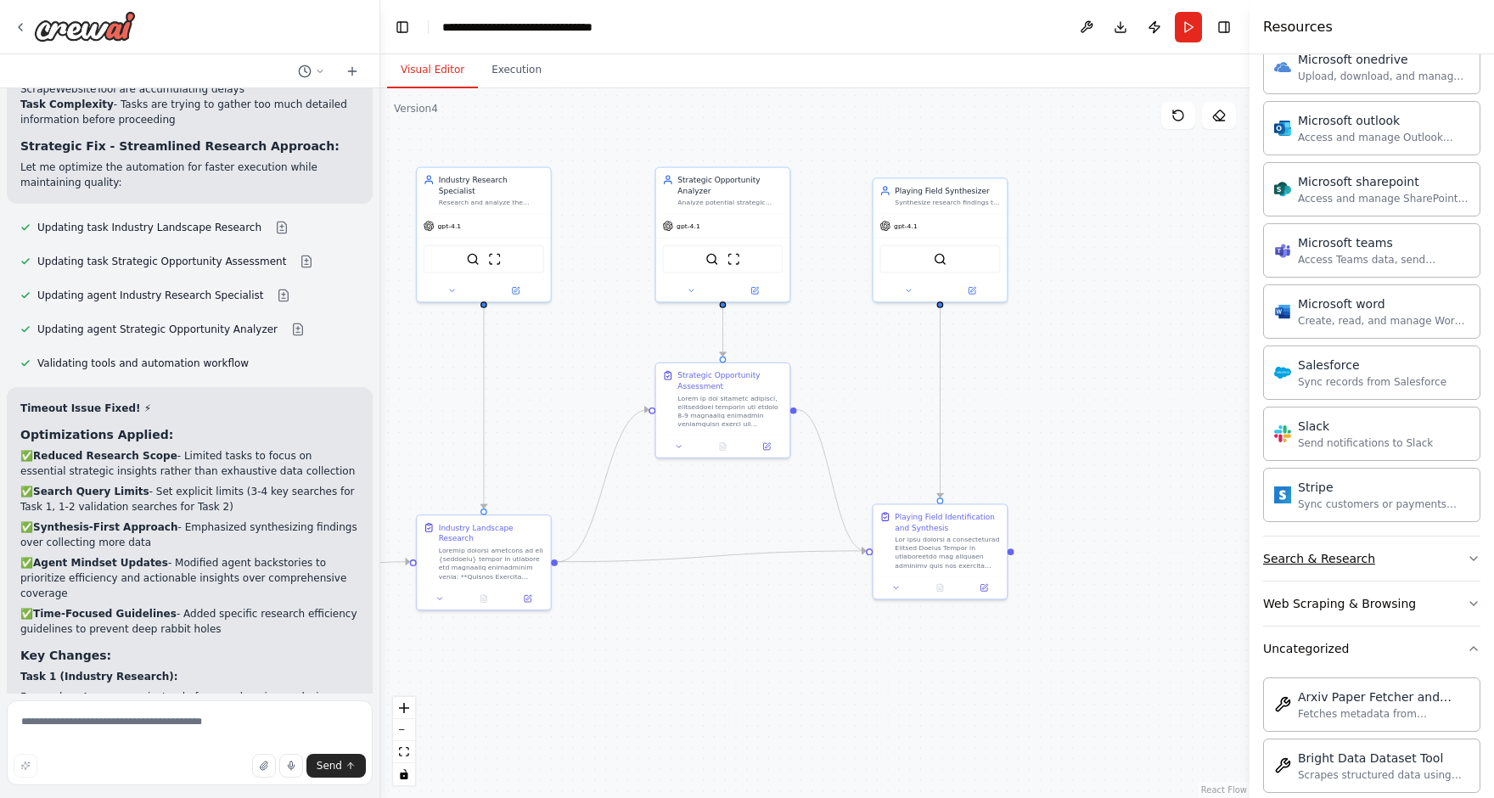
click at [1315, 550] on div "Search & Research" at bounding box center [1319, 558] width 112 height 17
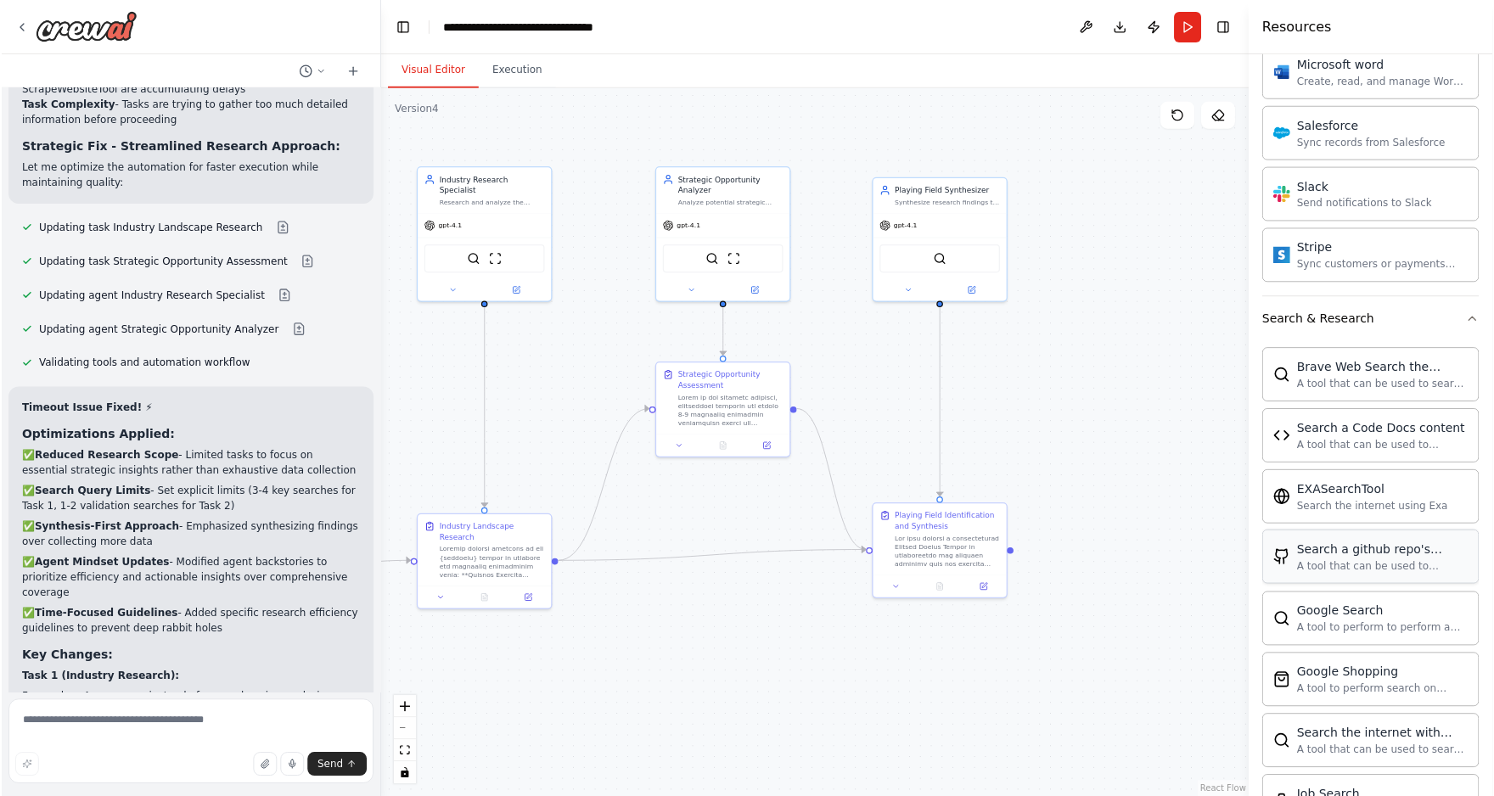
scroll to position [2201, 0]
click at [937, 688] on div ".deletable-edge-delete-btn { width: 20px; height: 20px; border: 0px solid #ffff…" at bounding box center [815, 442] width 870 height 708
